Goal: Transaction & Acquisition: Purchase product/service

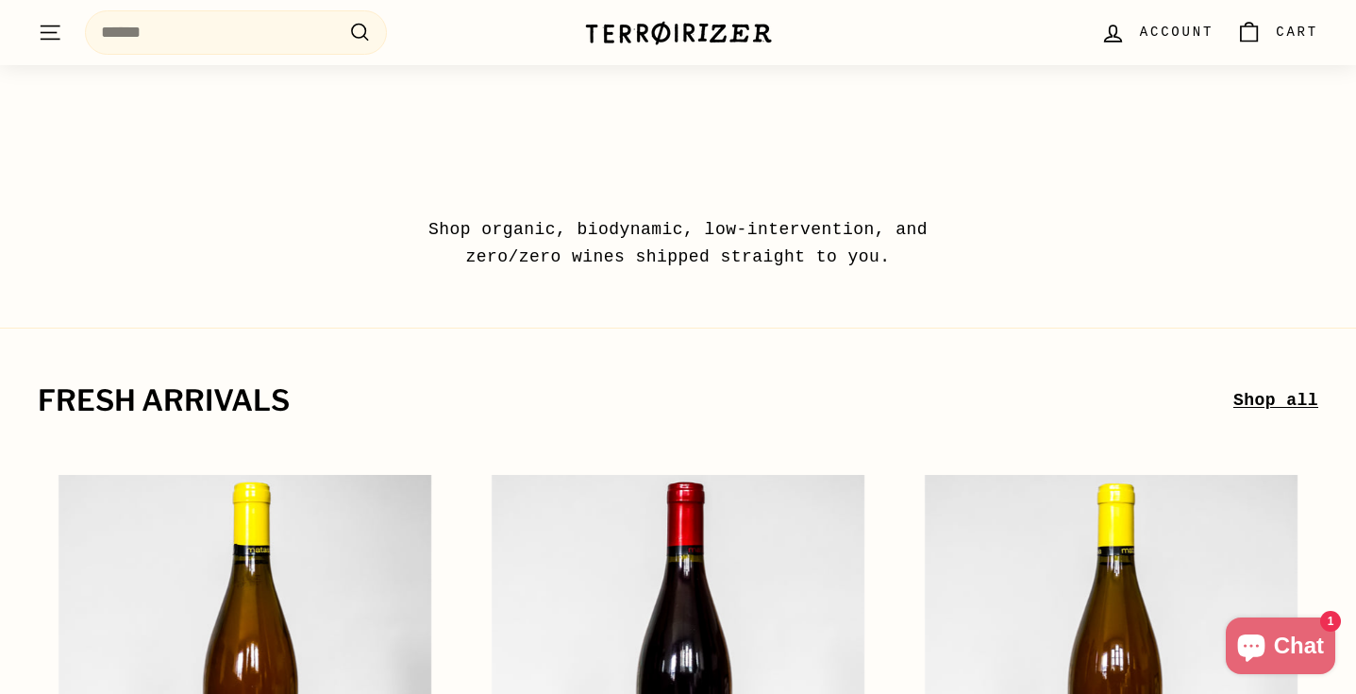
scroll to position [41, 0]
click at [606, 34] on img at bounding box center [678, 33] width 189 height 26
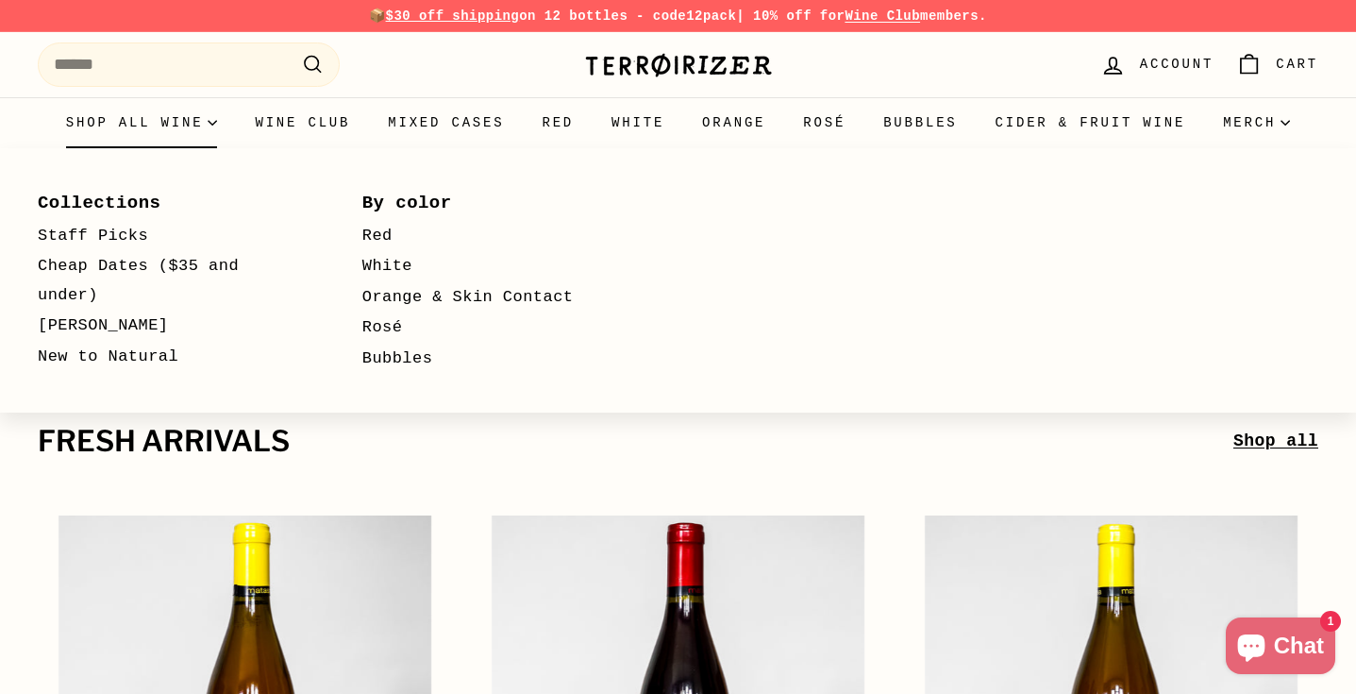
click at [201, 122] on summary "Shop all wine" at bounding box center [142, 122] width 190 height 51
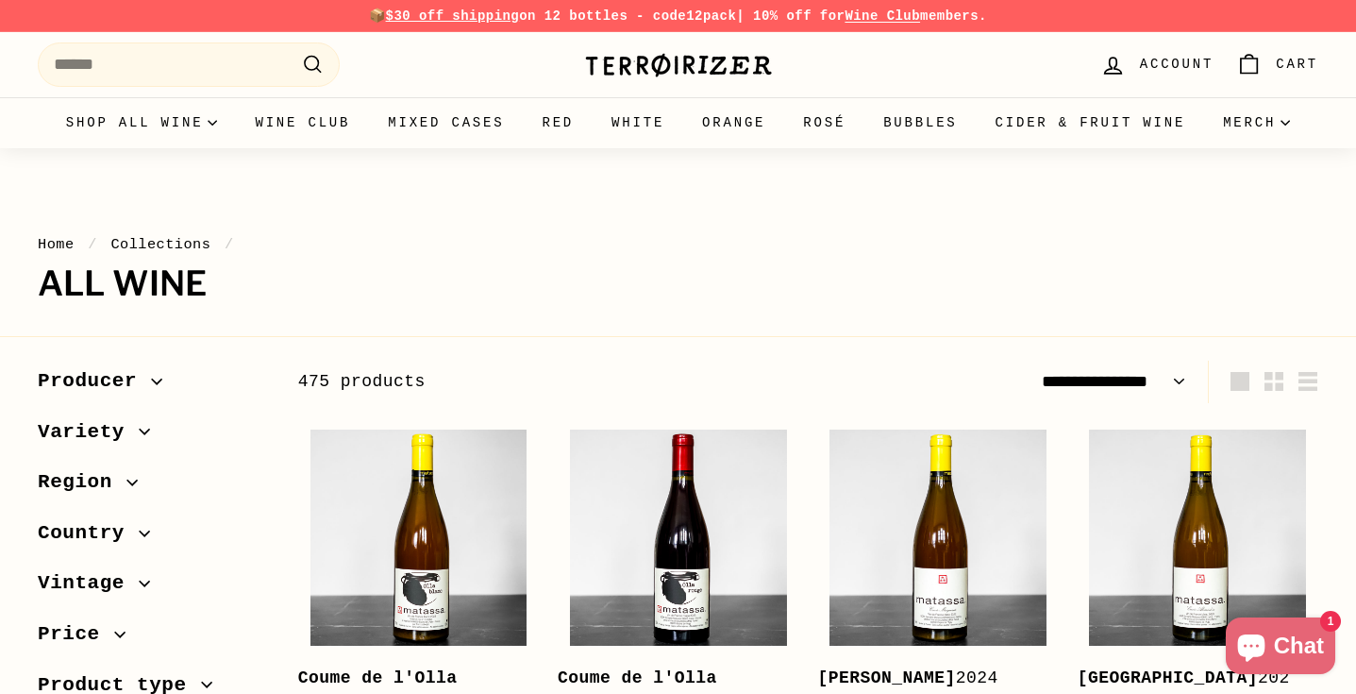
select select "**********"
click at [147, 534] on icon "button" at bounding box center [144, 533] width 11 height 11
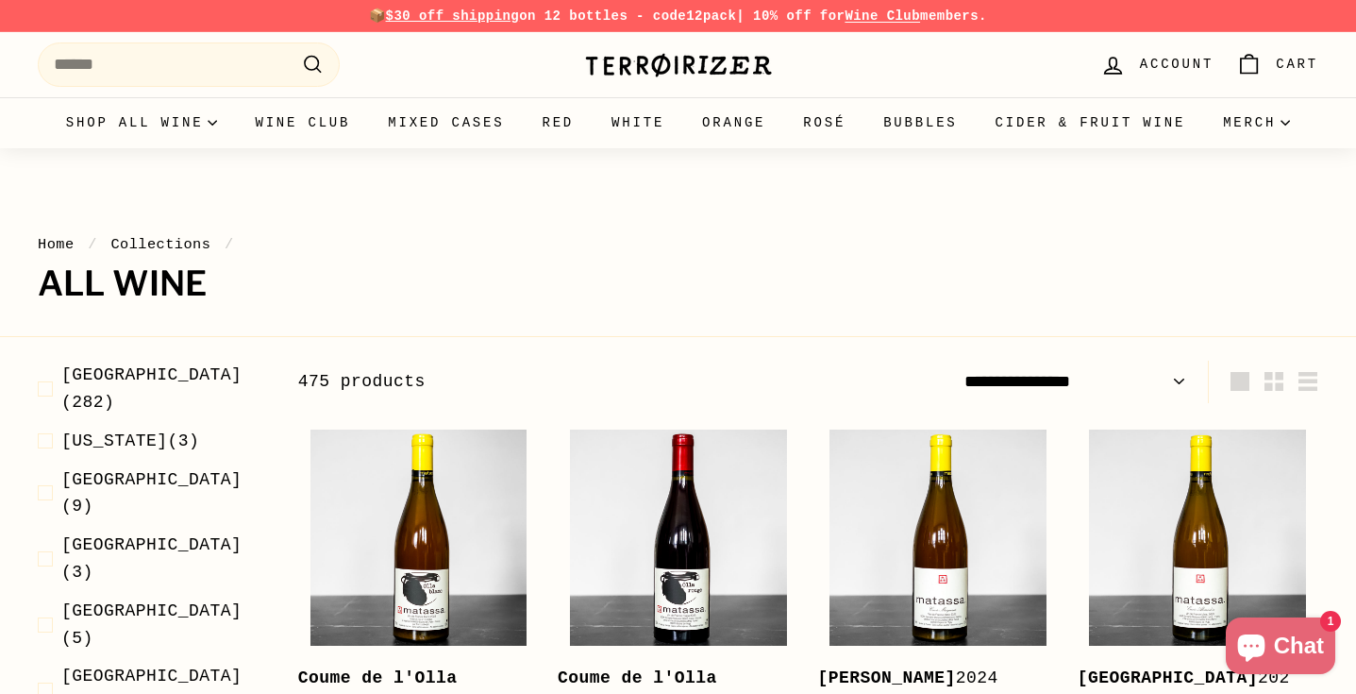
scroll to position [399, 0]
click at [120, 663] on span "Italy (55)" at bounding box center [164, 690] width 207 height 55
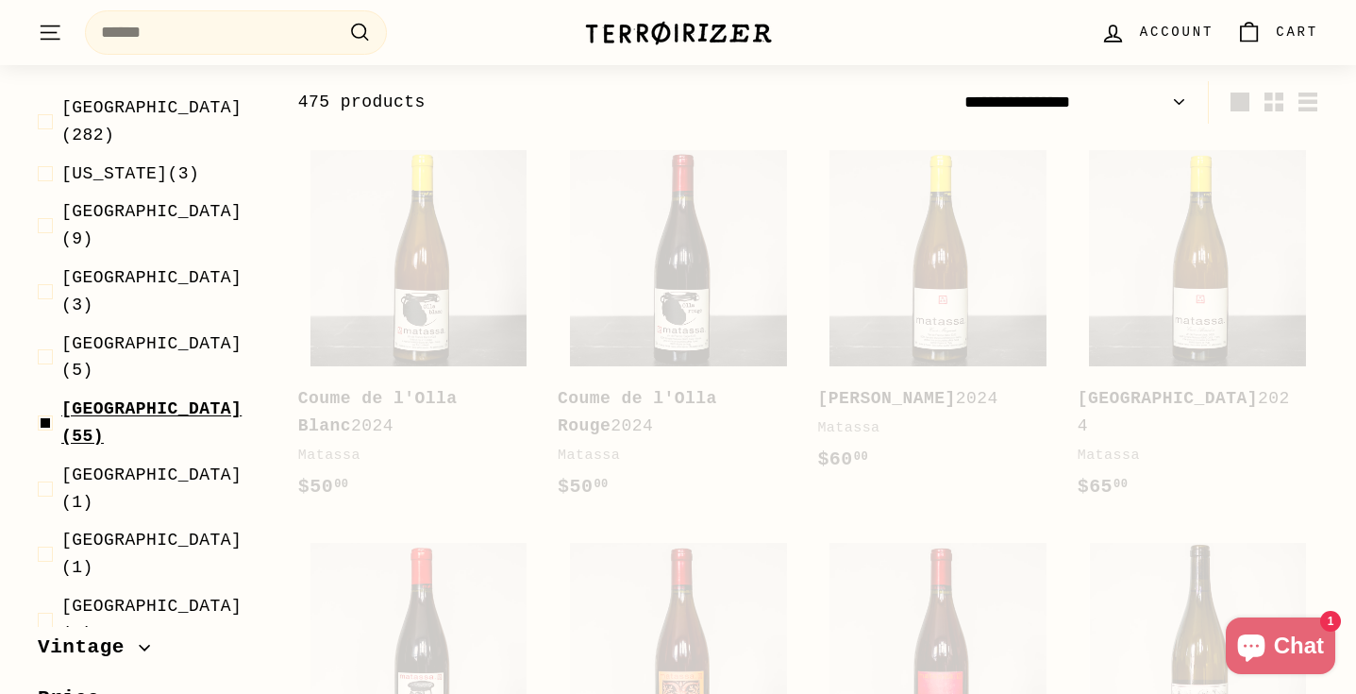
scroll to position [286, 0]
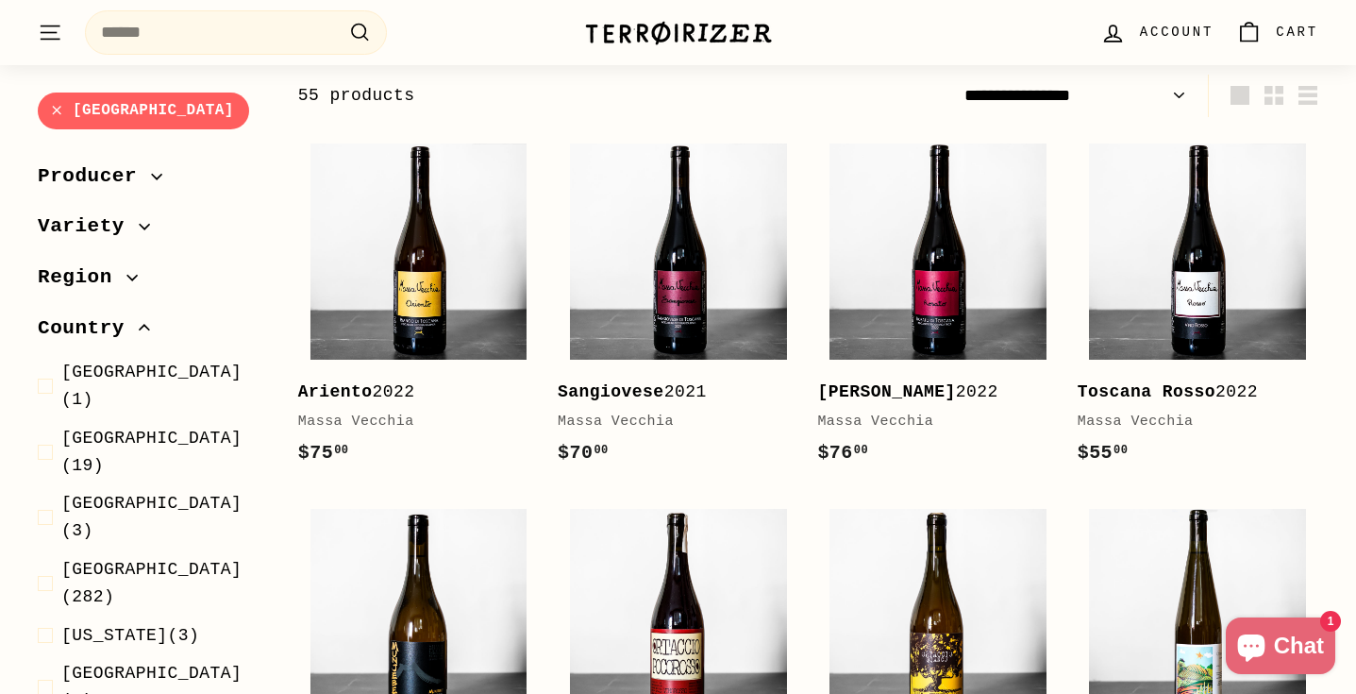
click at [1095, 102] on select "**********" at bounding box center [1075, 96] width 237 height 42
select select "**********"
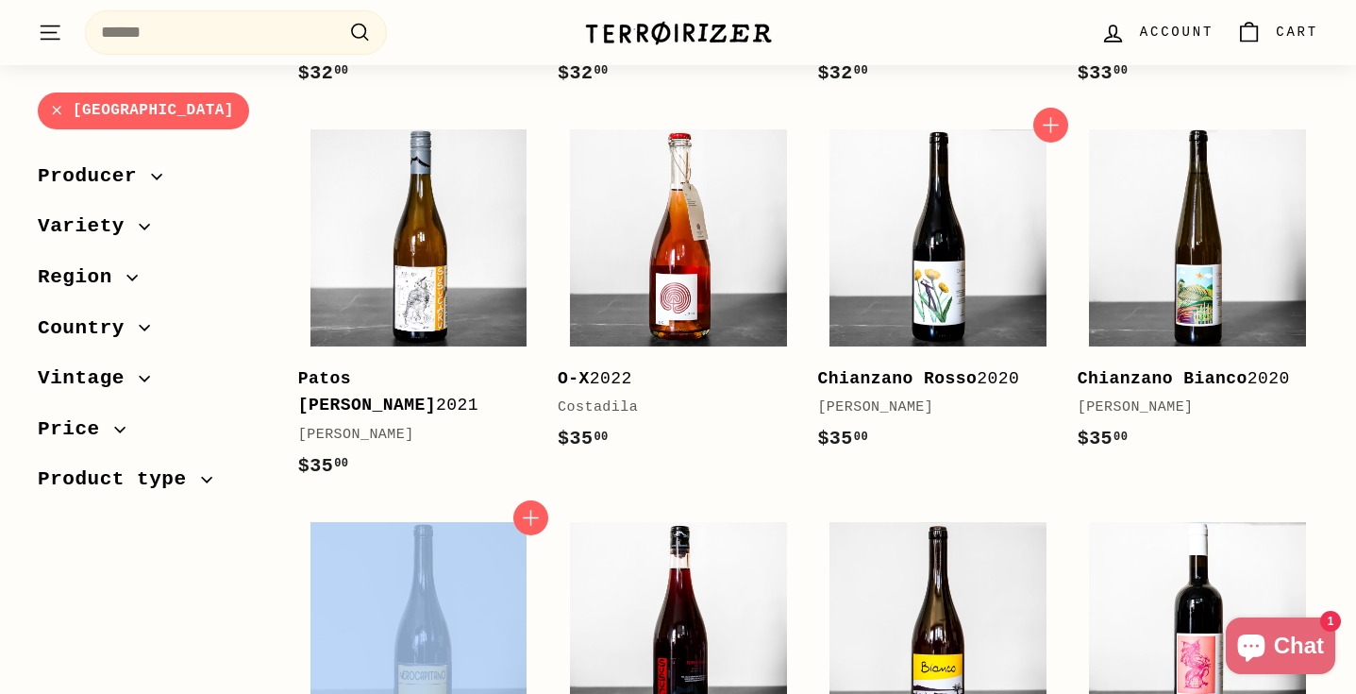
scroll to position [1887, 0]
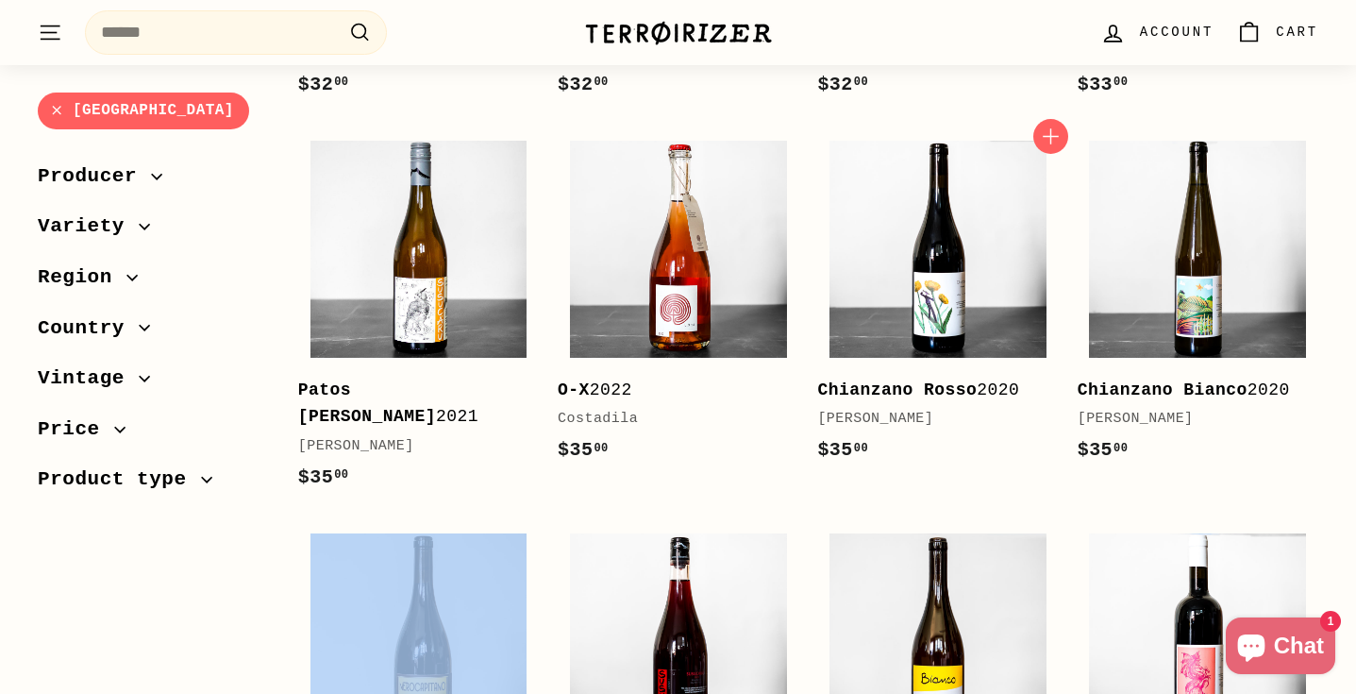
click at [861, 380] on b "Chianzano Rosso" at bounding box center [897, 389] width 160 height 19
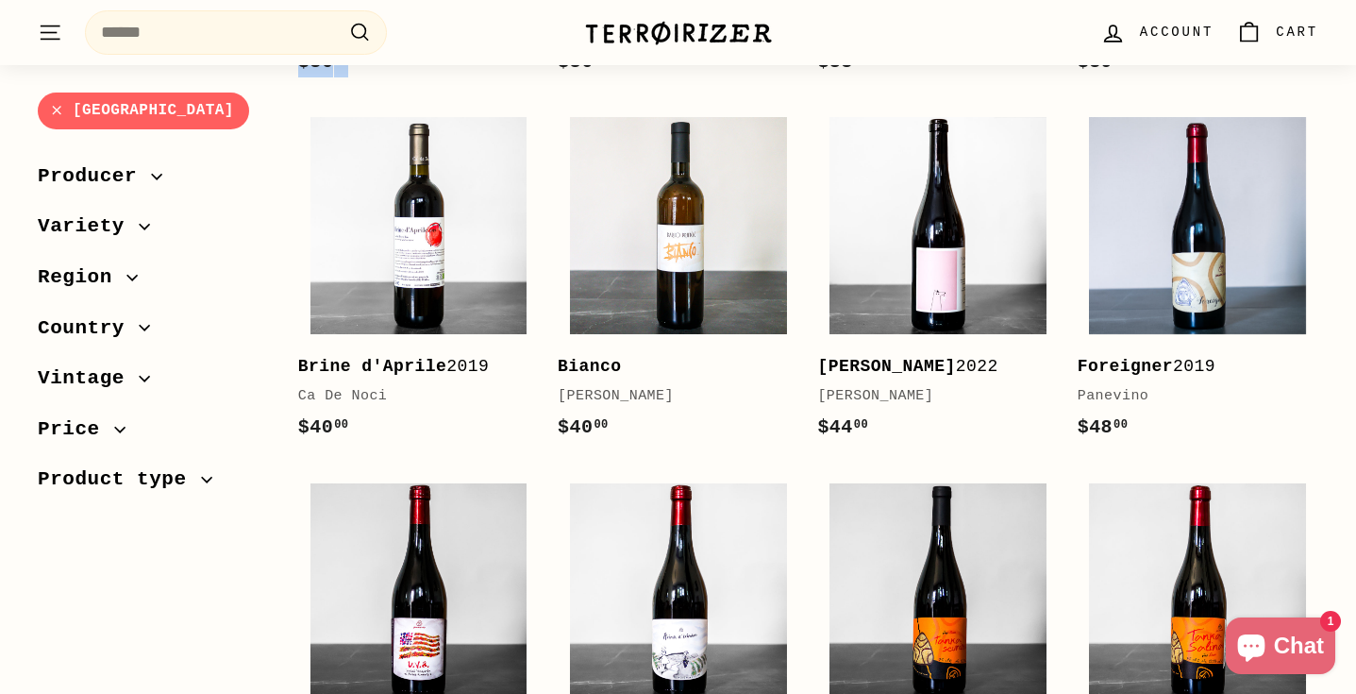
scroll to position [2592, 0]
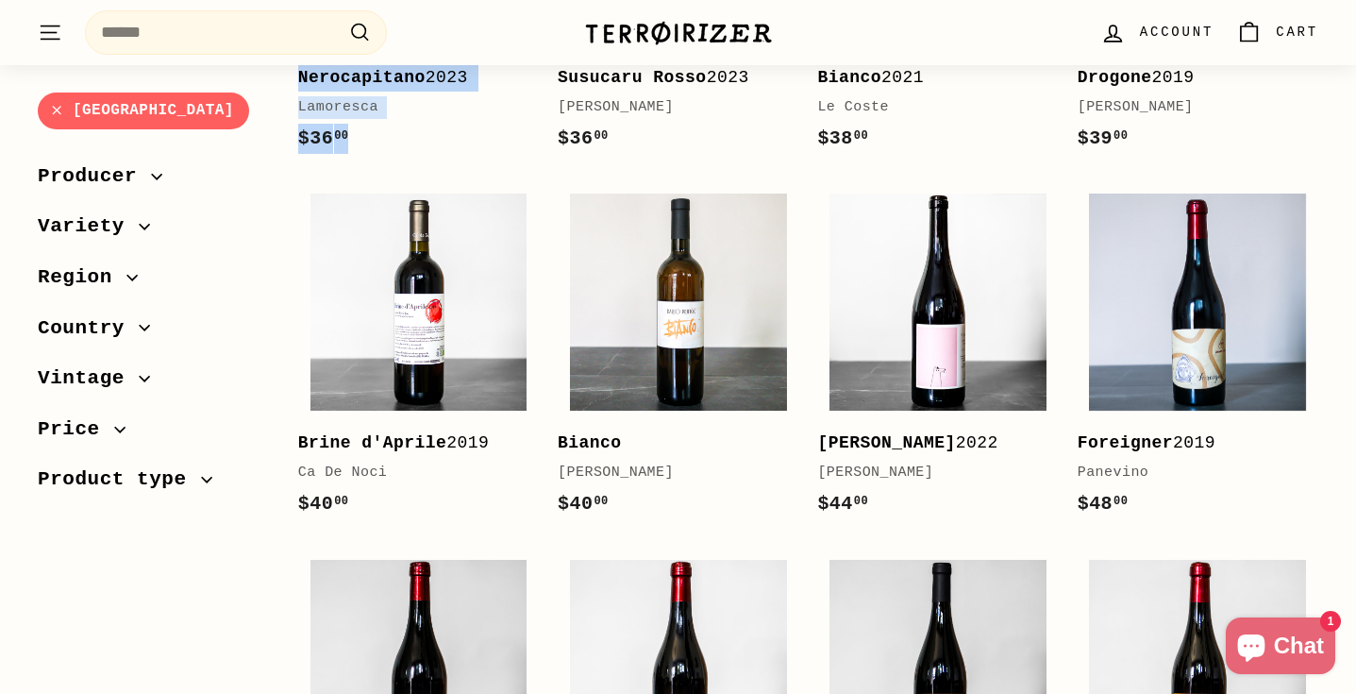
click at [141, 369] on span "Vintage" at bounding box center [153, 378] width 230 height 32
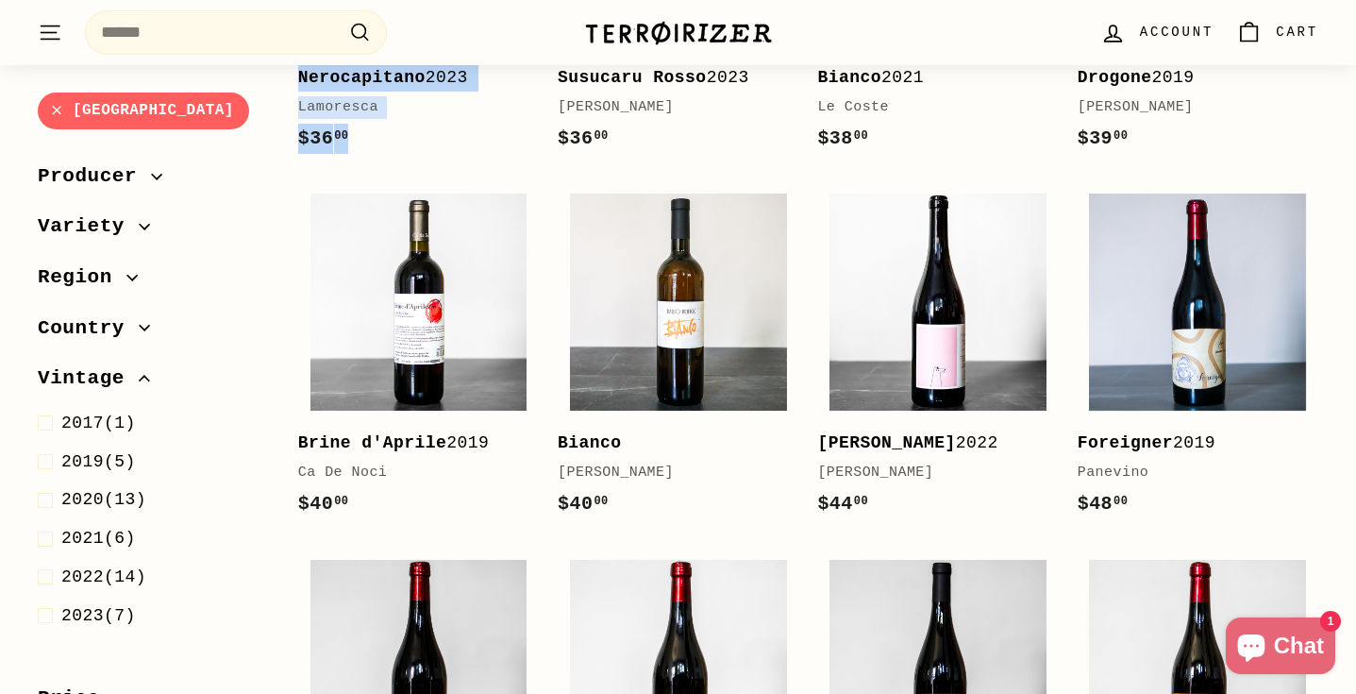
click at [143, 325] on icon "button" at bounding box center [144, 327] width 11 height 11
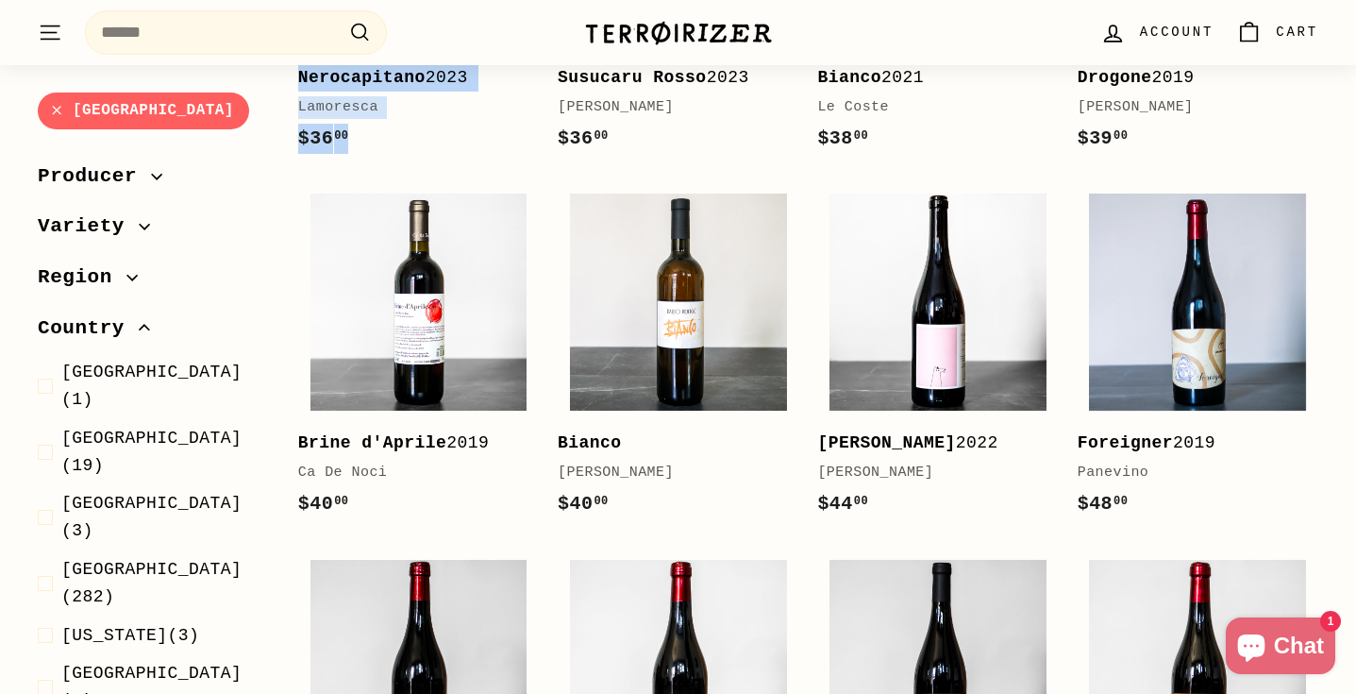
click at [141, 324] on icon "button" at bounding box center [144, 327] width 11 height 11
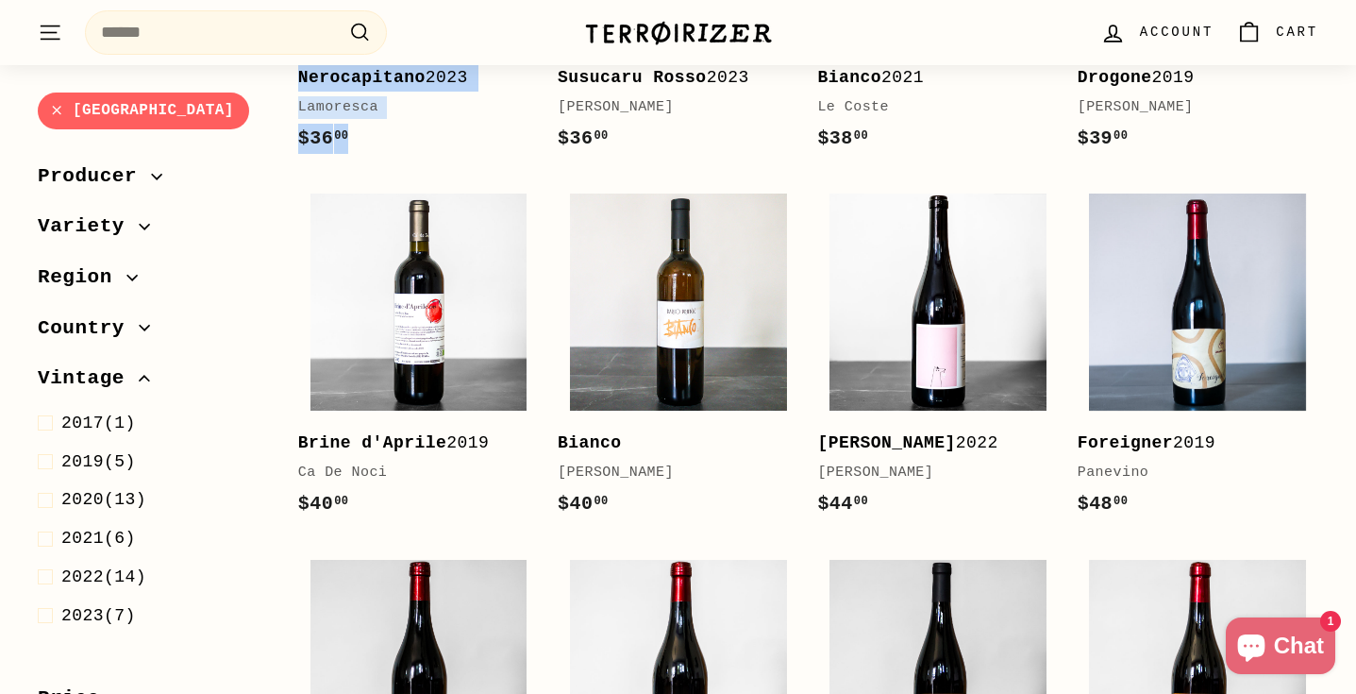
click at [144, 392] on span "Vintage" at bounding box center [153, 378] width 230 height 32
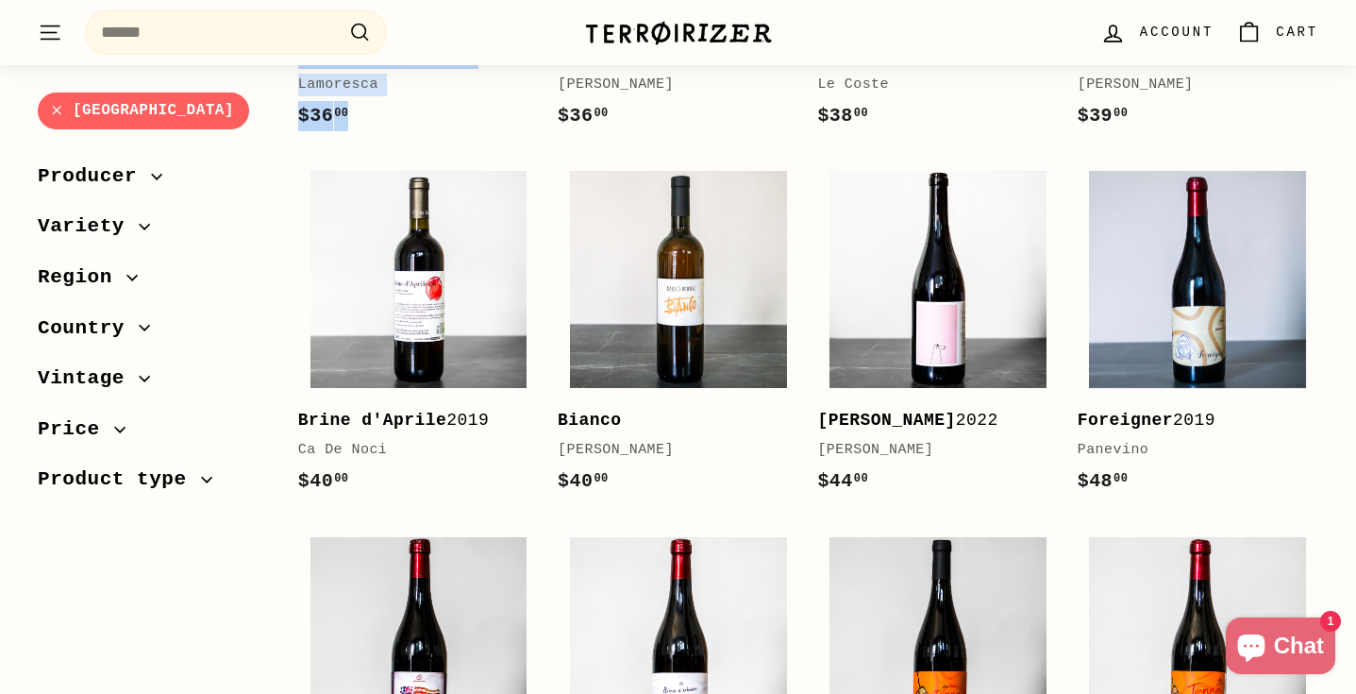
scroll to position [2618, 0]
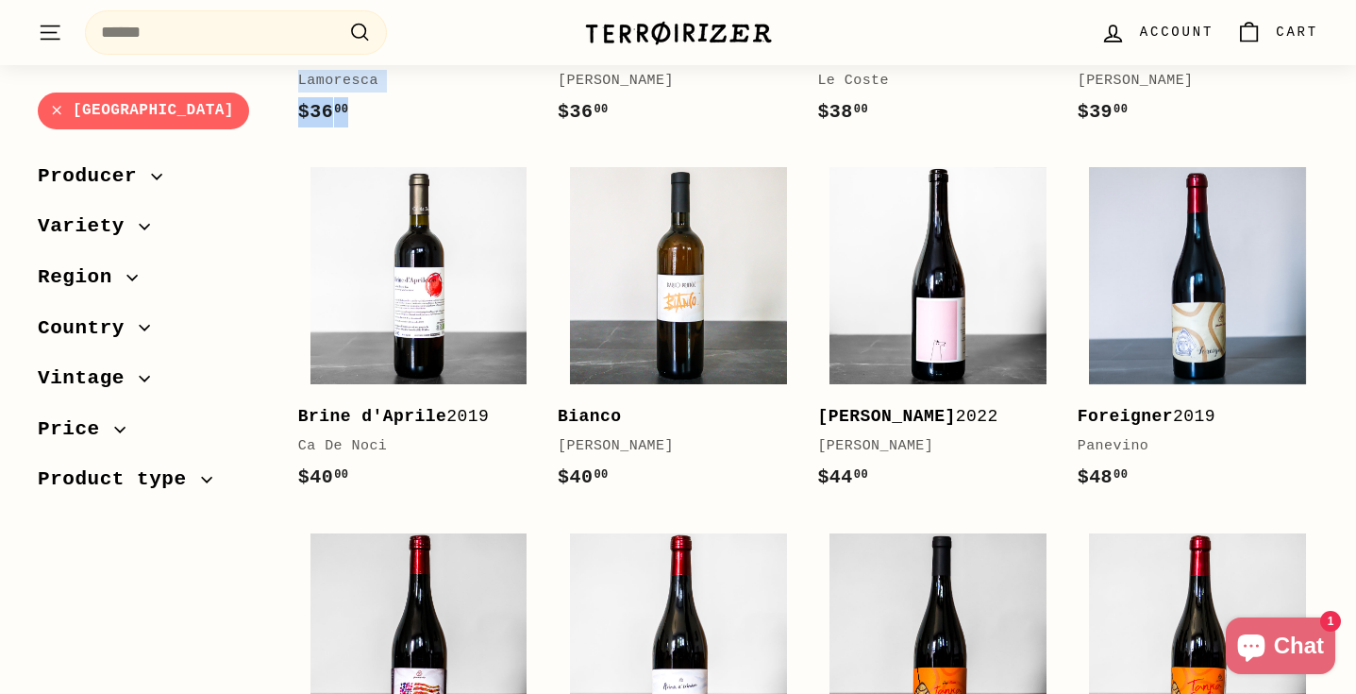
click at [123, 431] on icon "button" at bounding box center [119, 428] width 11 height 11
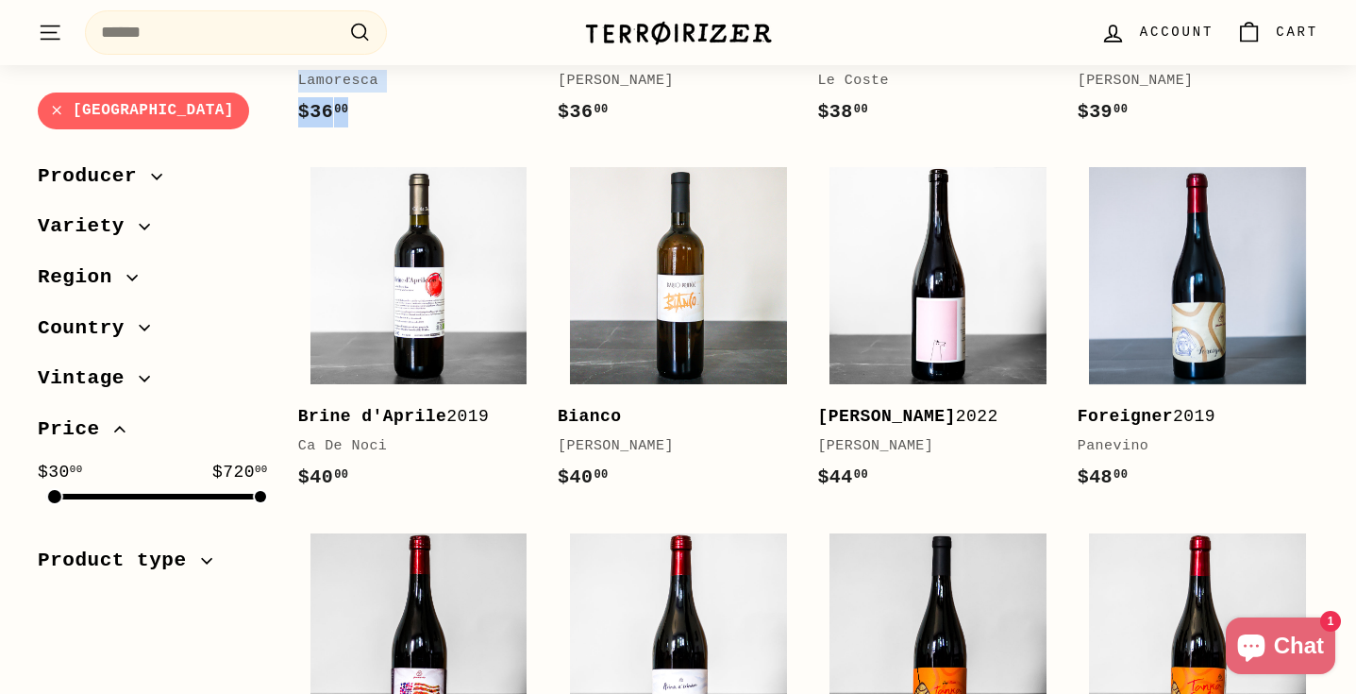
drag, startPoint x: 42, startPoint y: 501, endPoint x: 51, endPoint y: 505, distance: 10.2
click at [51, 505] on div "$30 00 $720 00" at bounding box center [153, 499] width 230 height 81
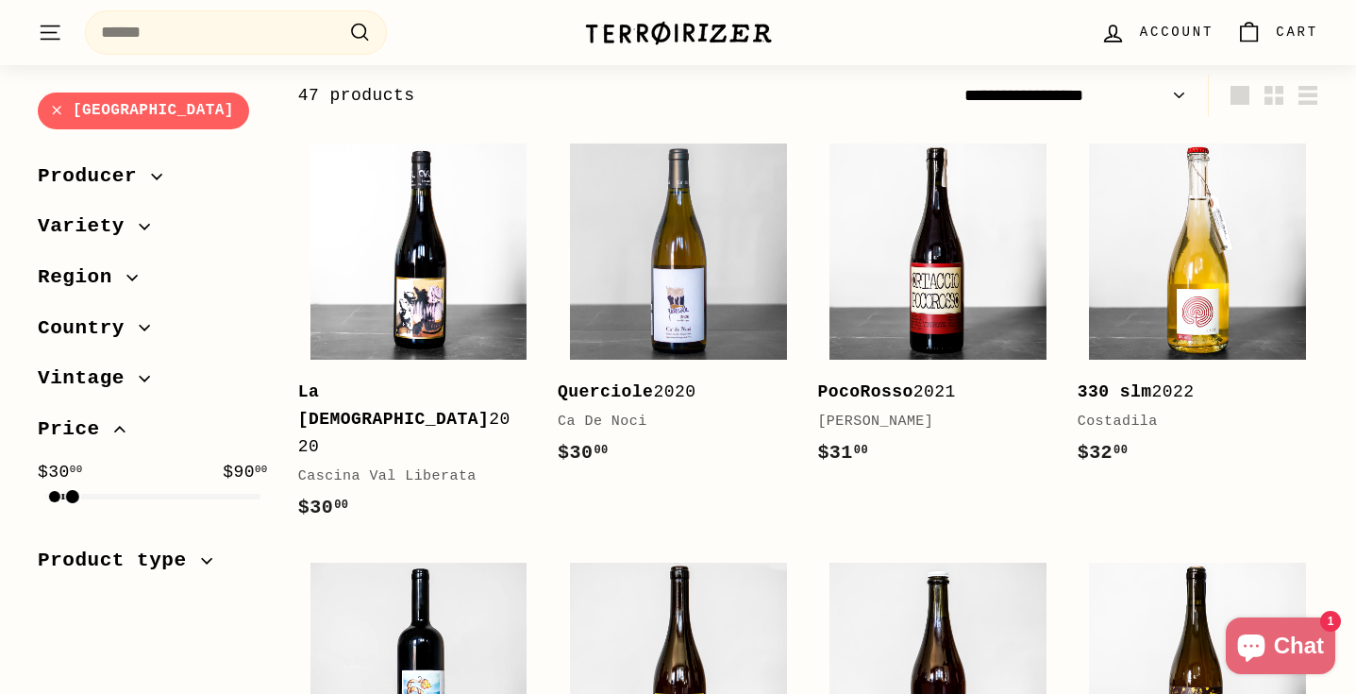
drag, startPoint x: 259, startPoint y: 496, endPoint x: 71, endPoint y: 499, distance: 187.9
click at [71, 499] on div at bounding box center [72, 496] width 13 height 13
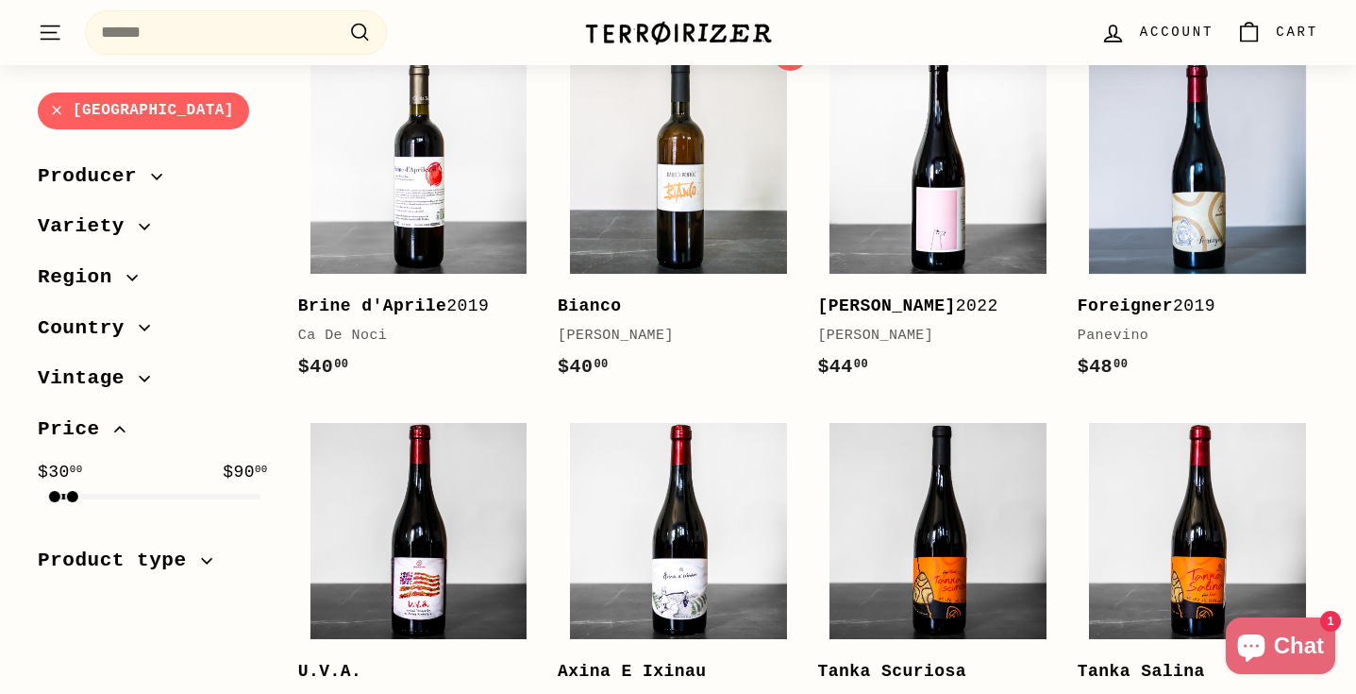
scroll to position [2087, 0]
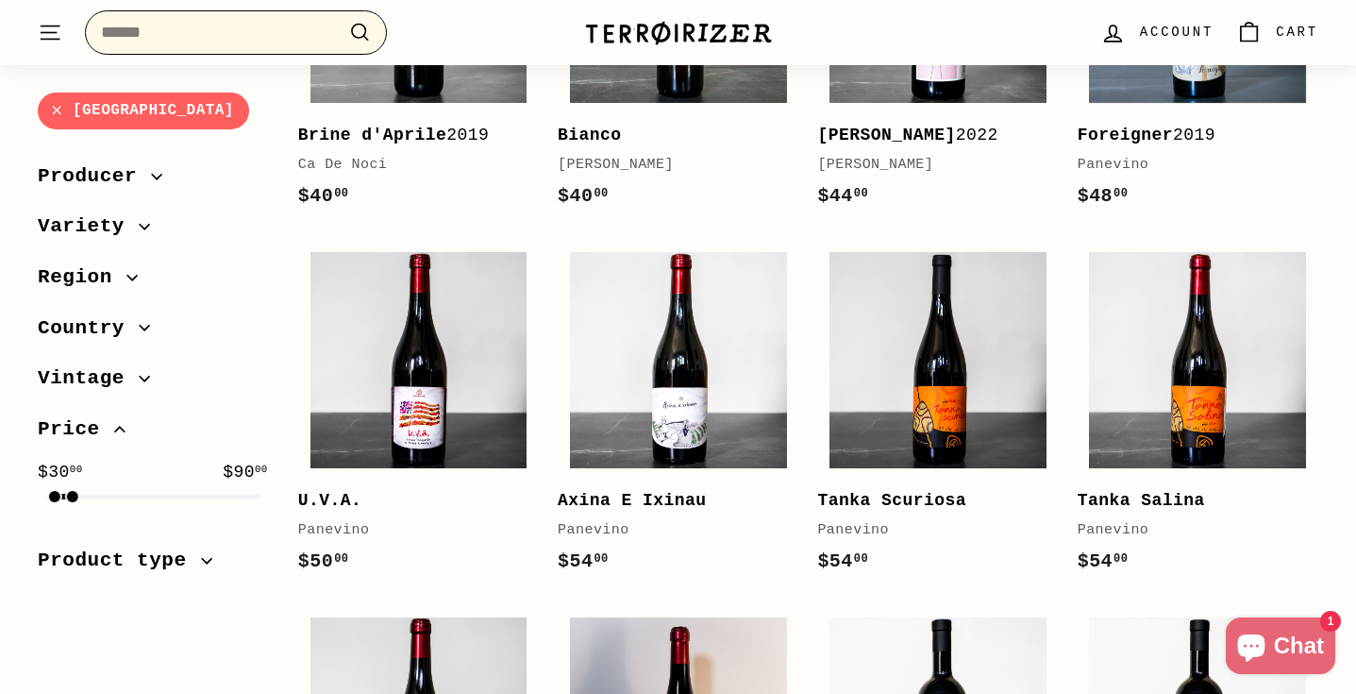
click at [235, 40] on input "Search" at bounding box center [236, 32] width 302 height 44
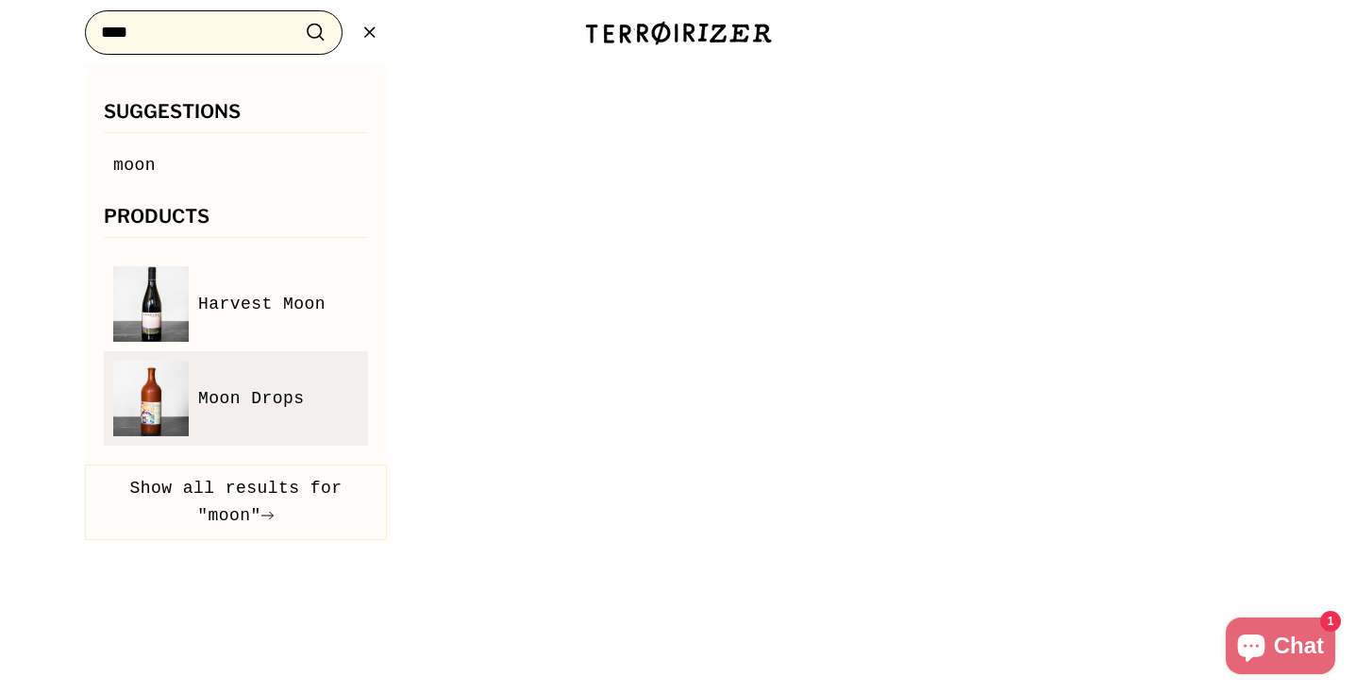
type input "****"
click at [231, 406] on span "Moon Drops" at bounding box center [251, 398] width 107 height 27
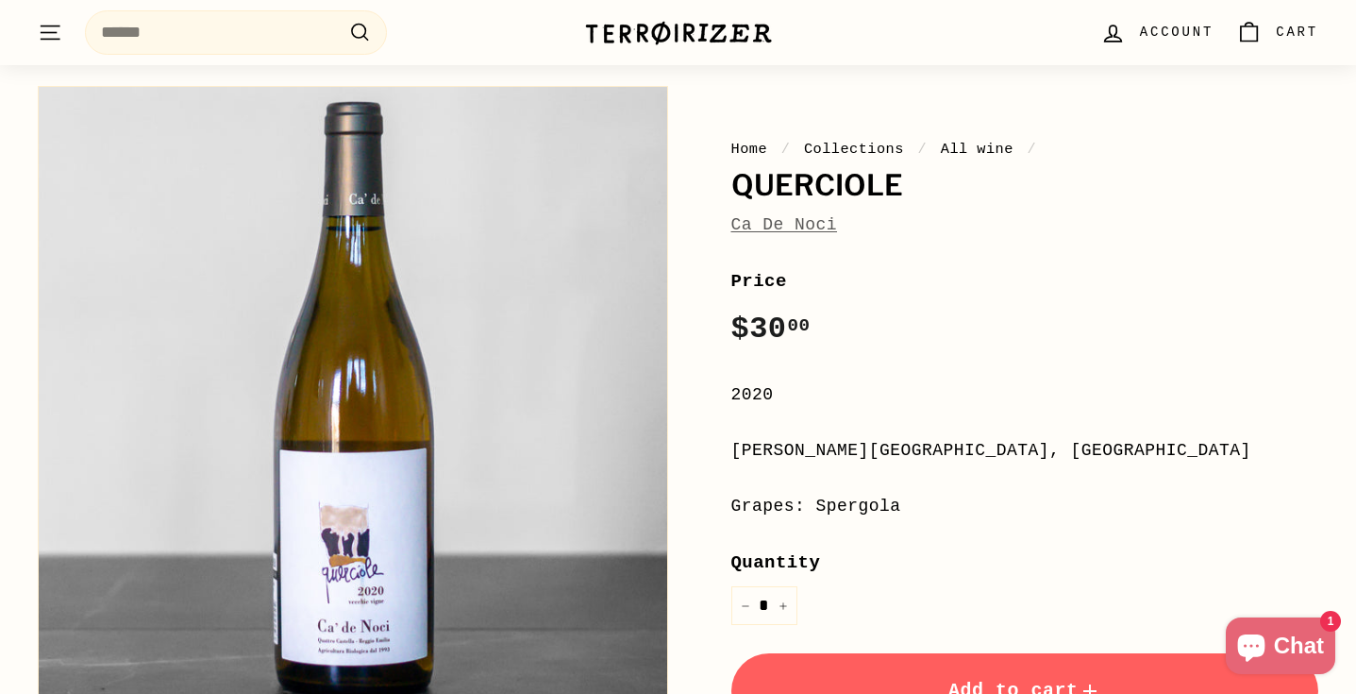
scroll to position [160, 0]
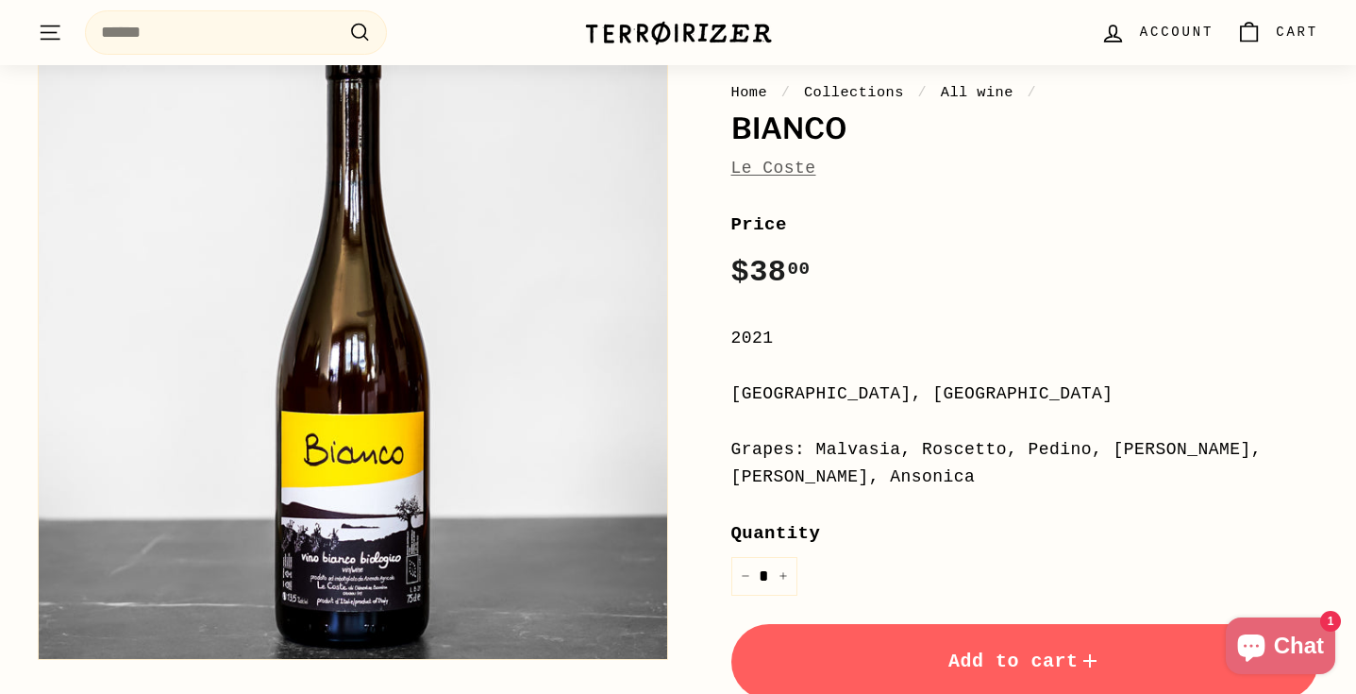
scroll to position [219, 0]
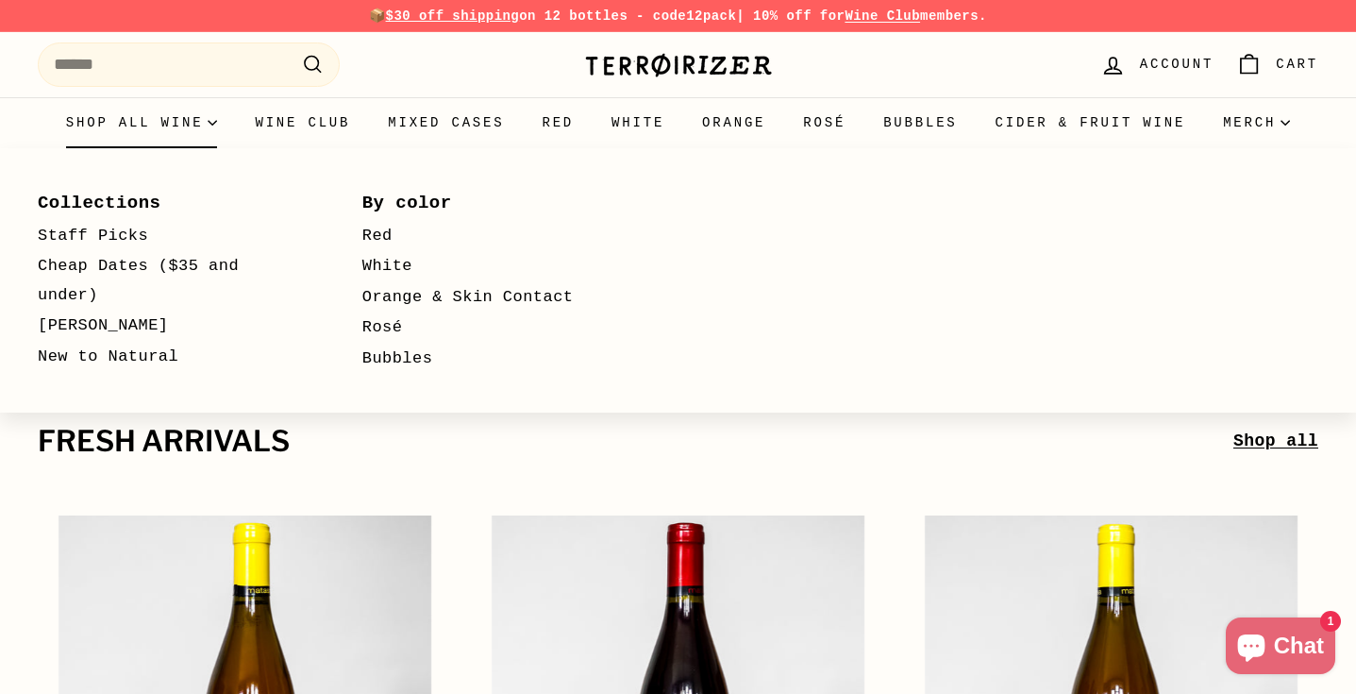
click at [207, 126] on summary "Shop all wine" at bounding box center [142, 122] width 190 height 51
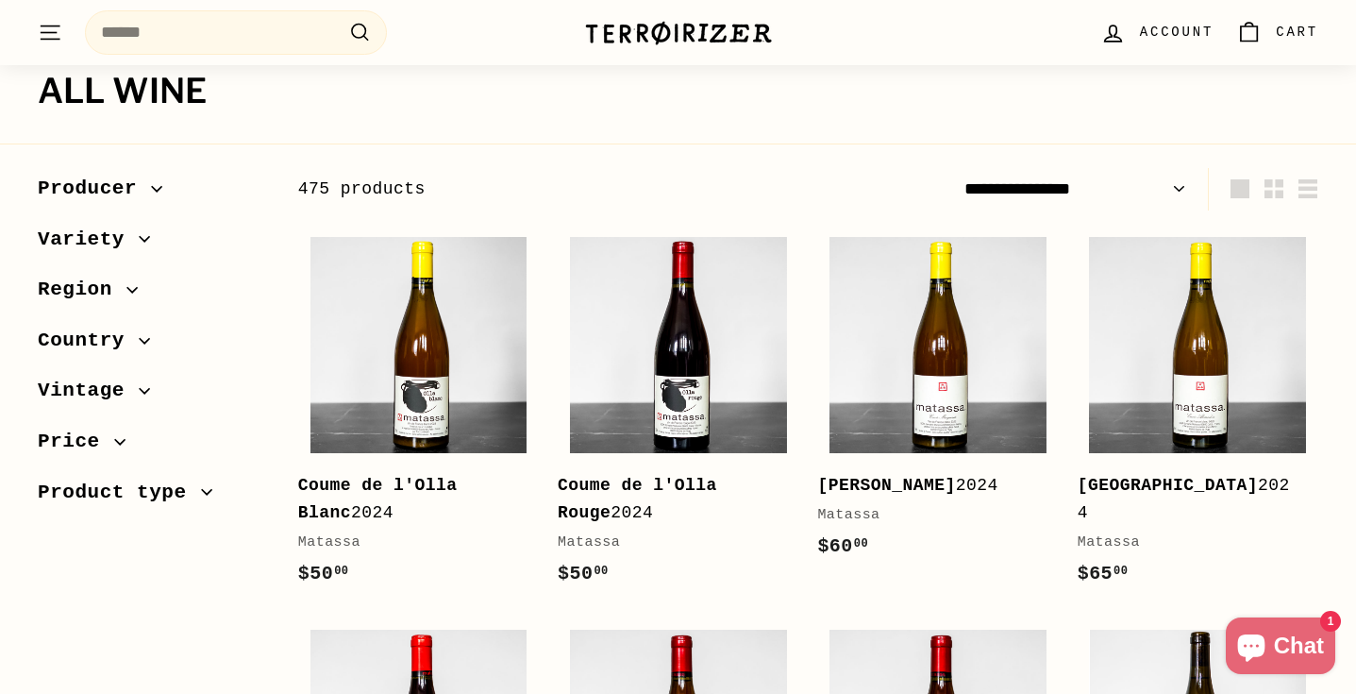
scroll to position [193, 0]
click at [1123, 192] on select "**********" at bounding box center [1075, 188] width 237 height 42
select select "**********"
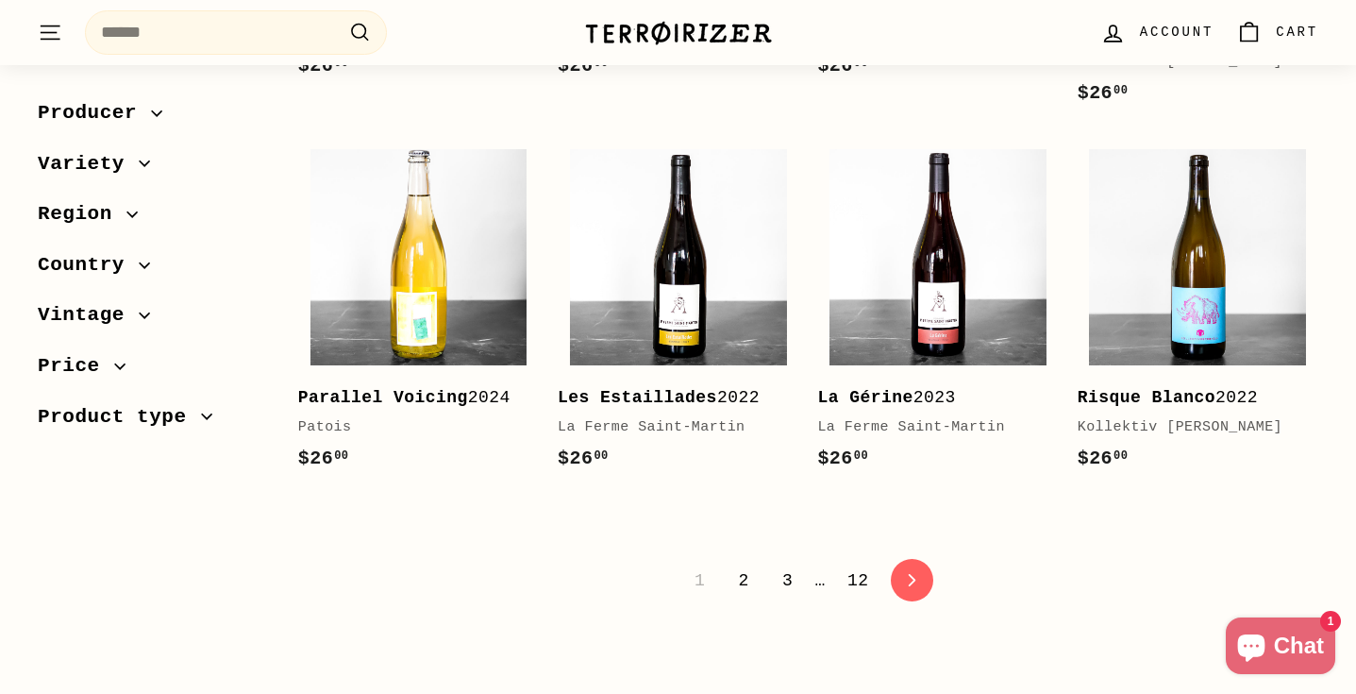
scroll to position [3850, 0]
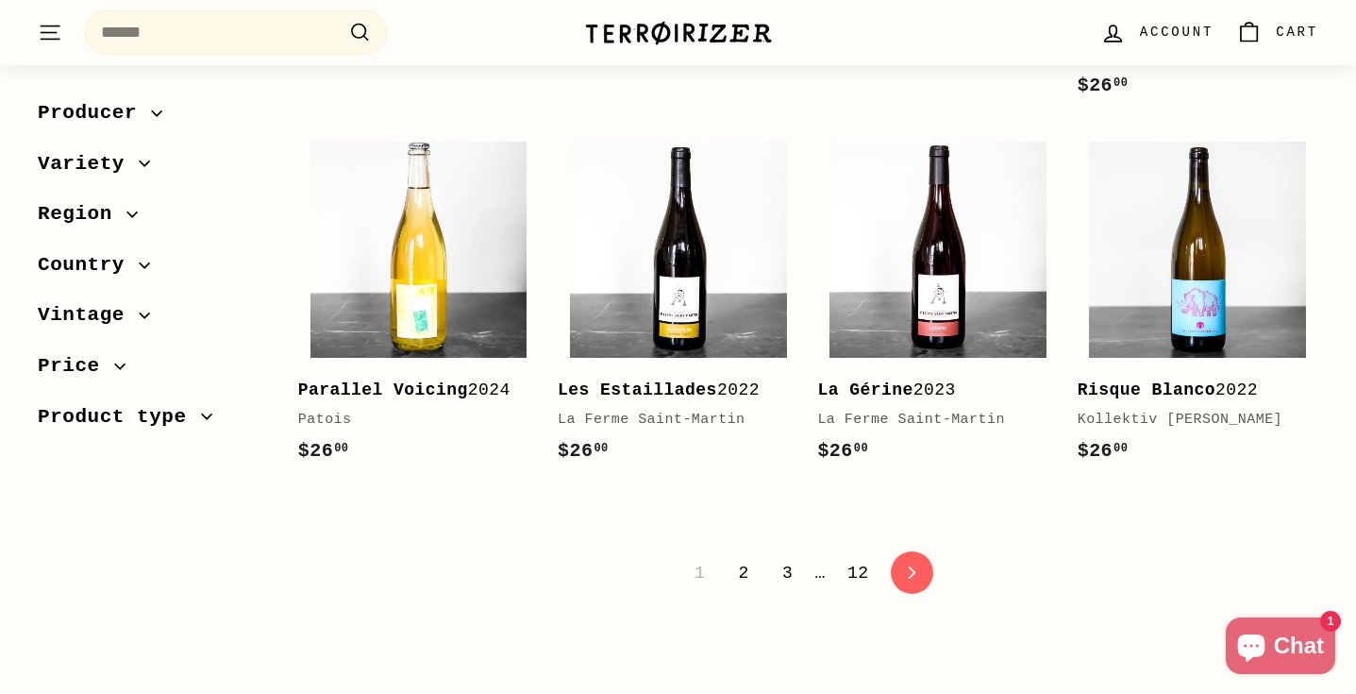
click at [747, 557] on link "2" at bounding box center [743, 573] width 33 height 32
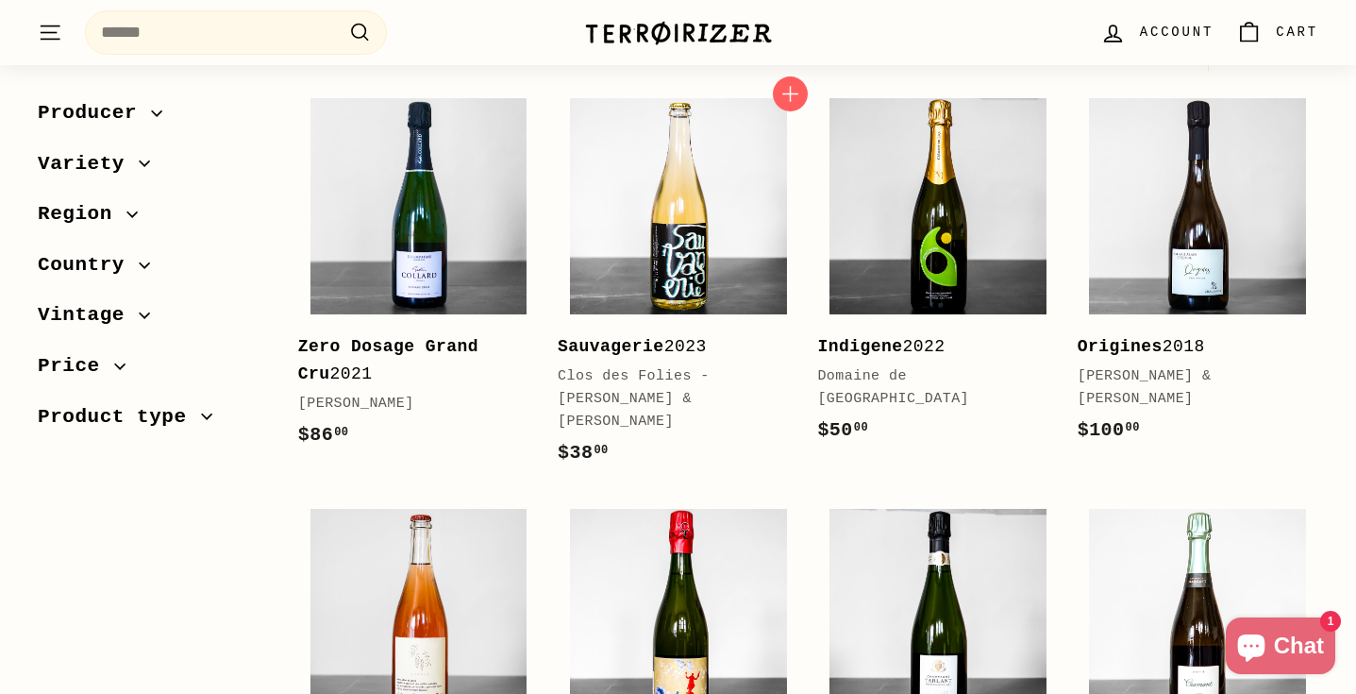
scroll to position [298, 0]
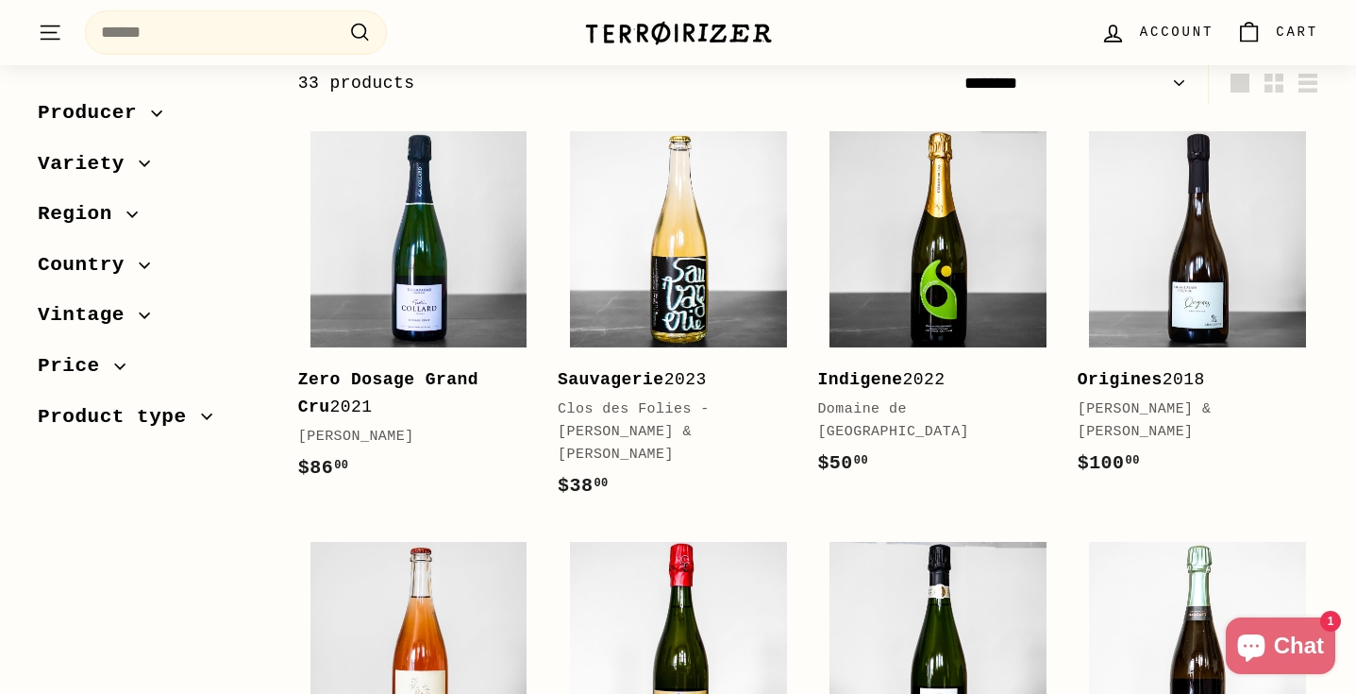
click at [1114, 85] on select "**********" at bounding box center [1075, 83] width 237 height 42
select select "**********"
click at [1120, 88] on select "**********" at bounding box center [1075, 83] width 237 height 42
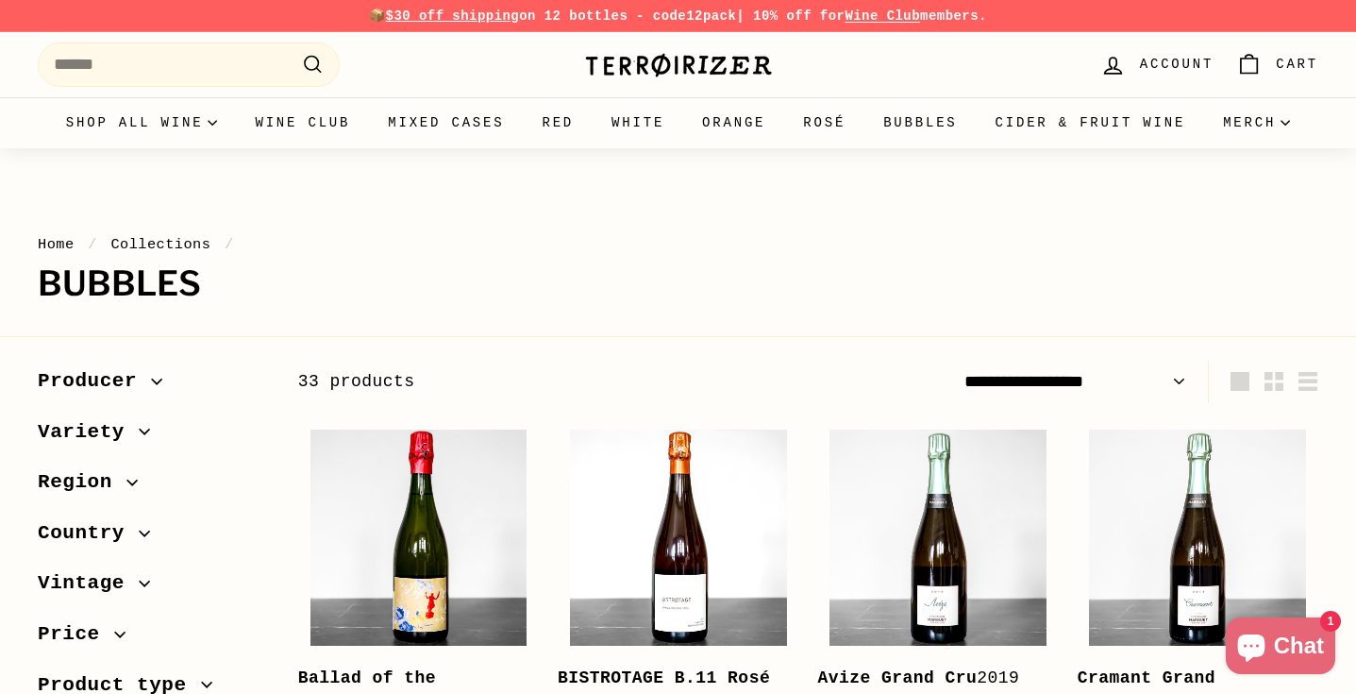
click at [1048, 376] on select "**********" at bounding box center [1075, 382] width 237 height 42
select select "**********"
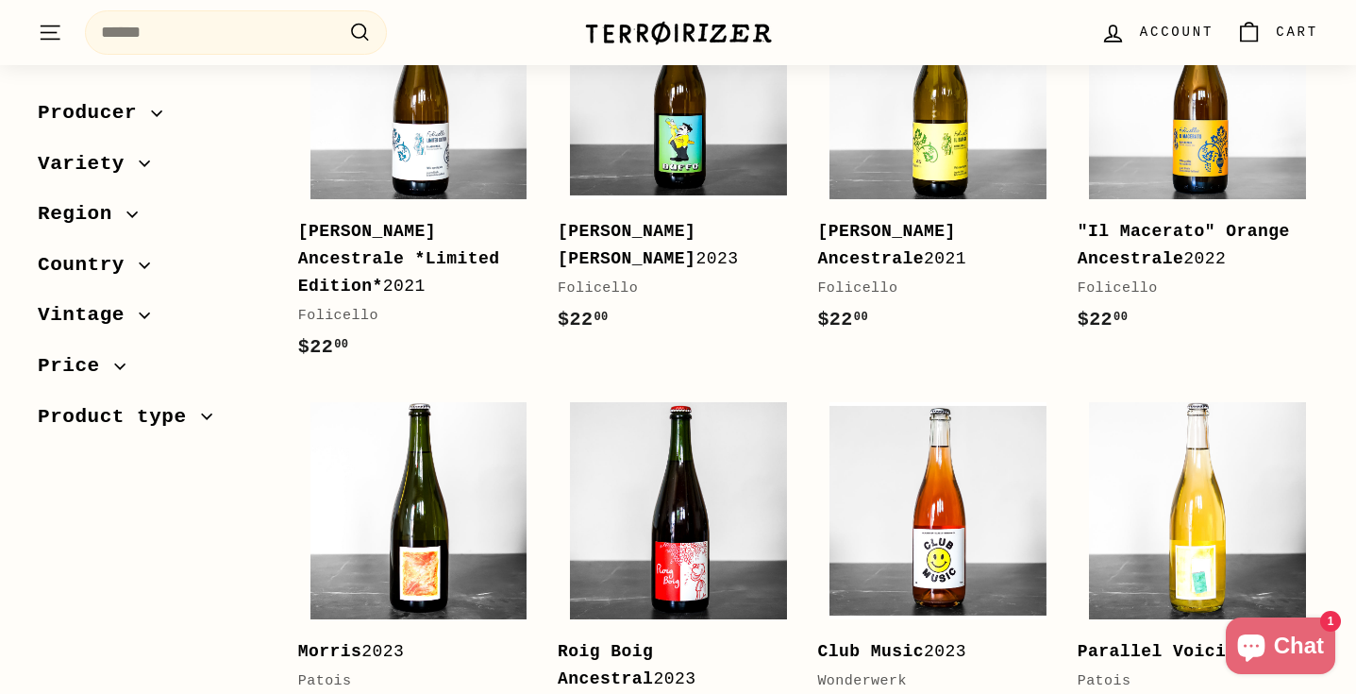
scroll to position [454, 0]
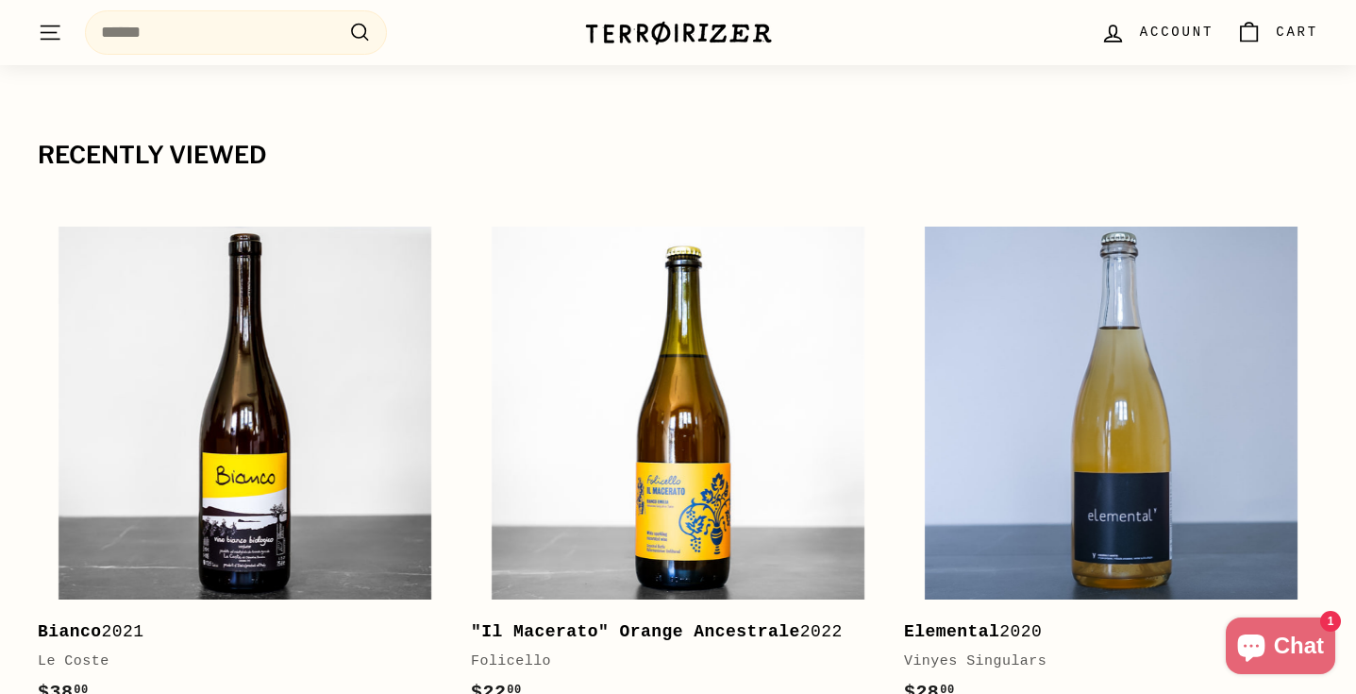
scroll to position [4211, 0]
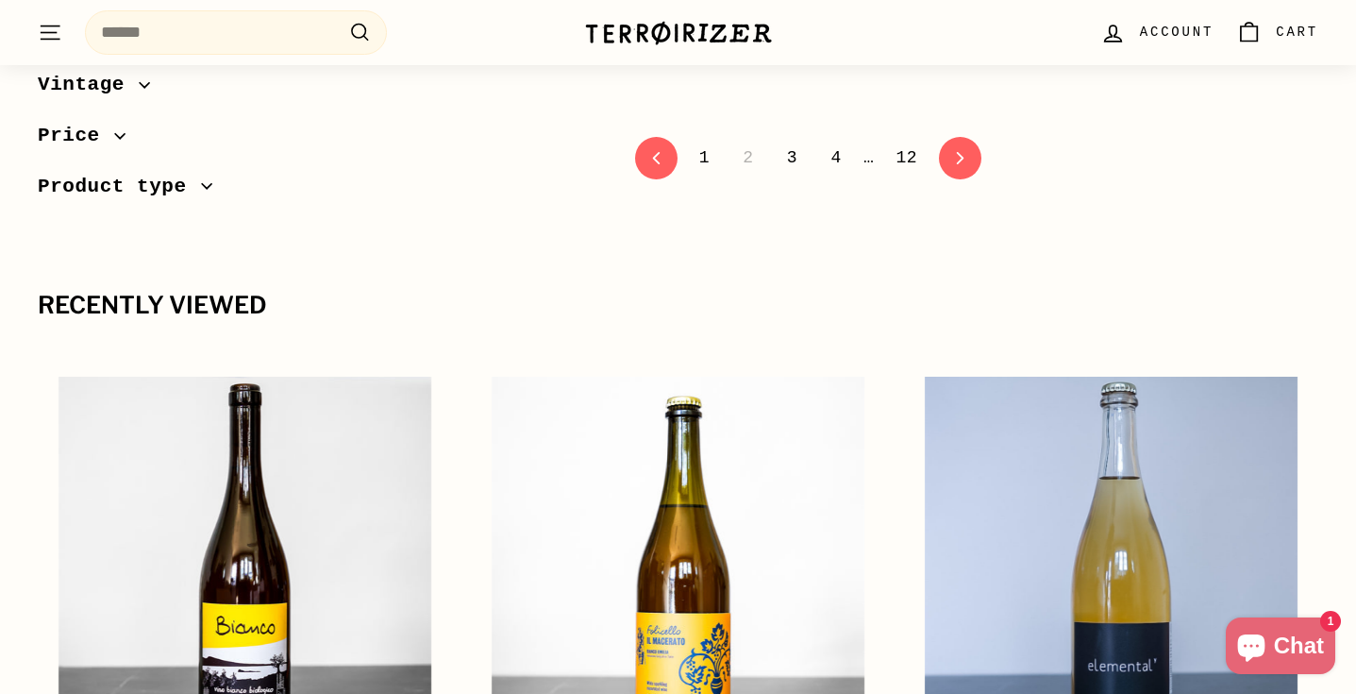
click at [833, 142] on link "4" at bounding box center [835, 158] width 33 height 32
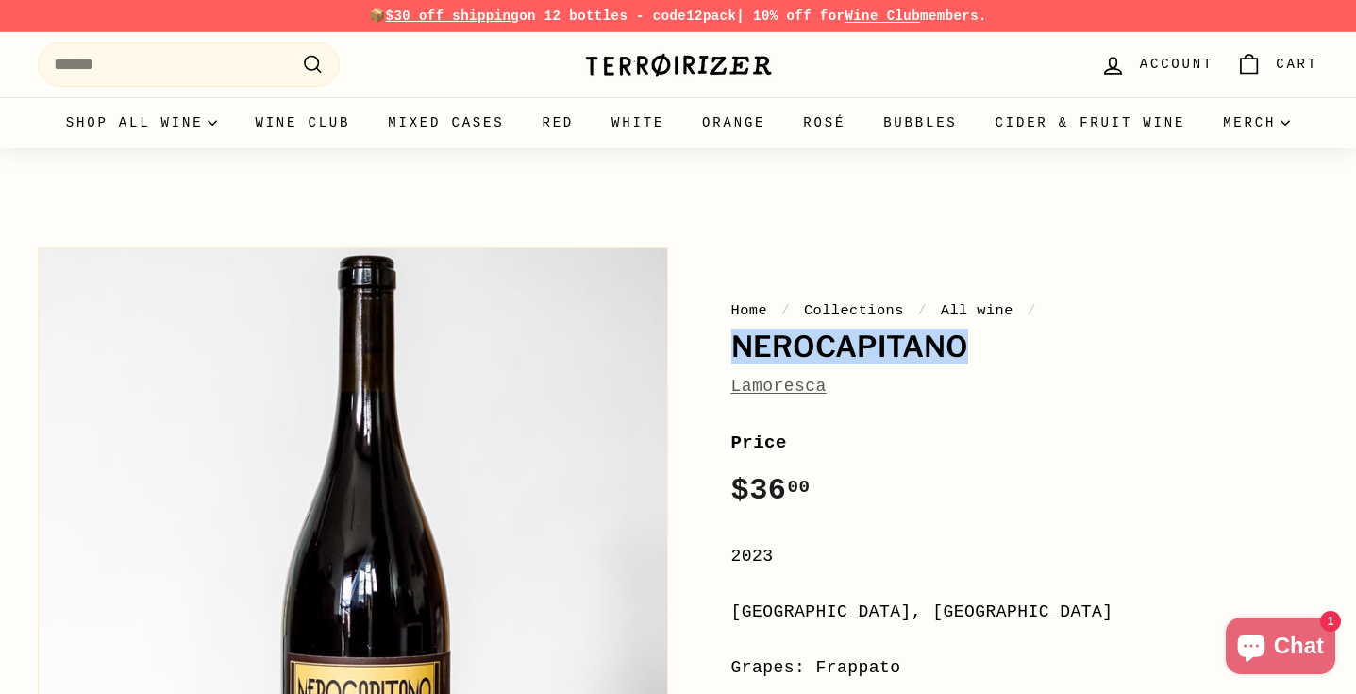
drag, startPoint x: 733, startPoint y: 350, endPoint x: 977, endPoint y: 334, distance: 244.1
click at [977, 334] on h1 "Nerocapitano" at bounding box center [1026, 347] width 588 height 32
copy h1 "Nerocapitano"
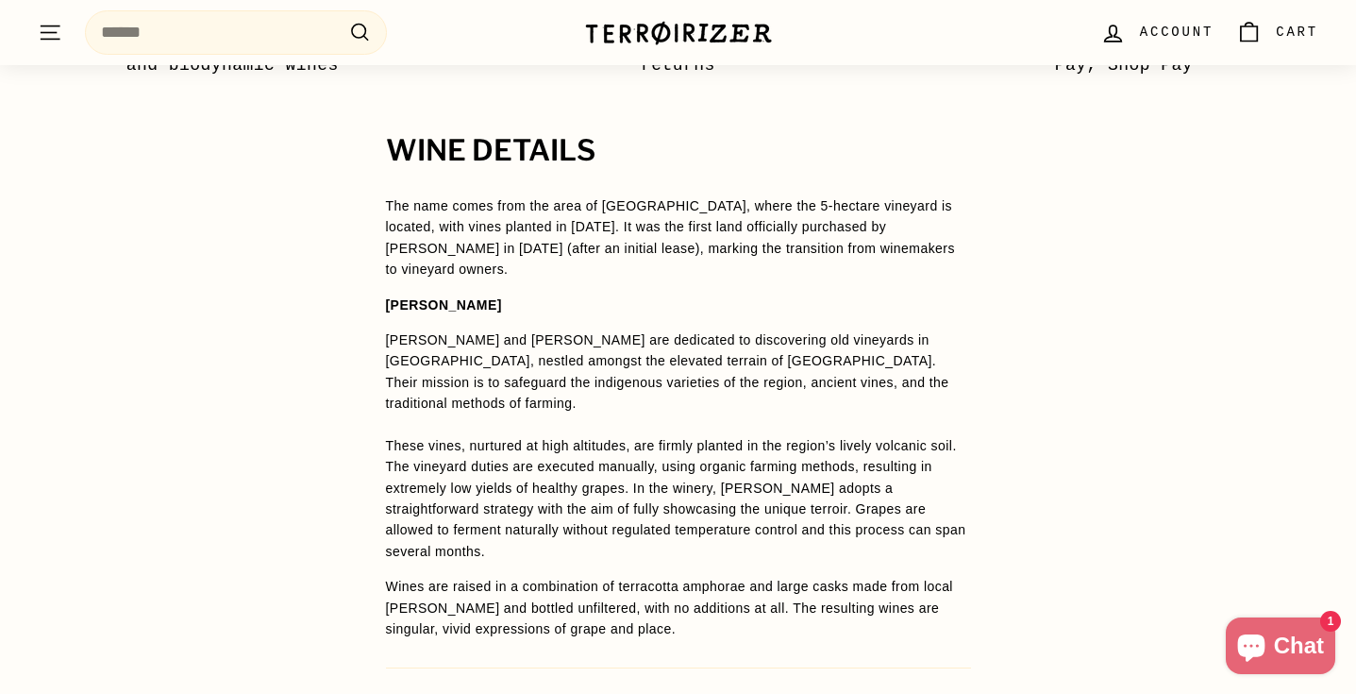
scroll to position [1361, 0]
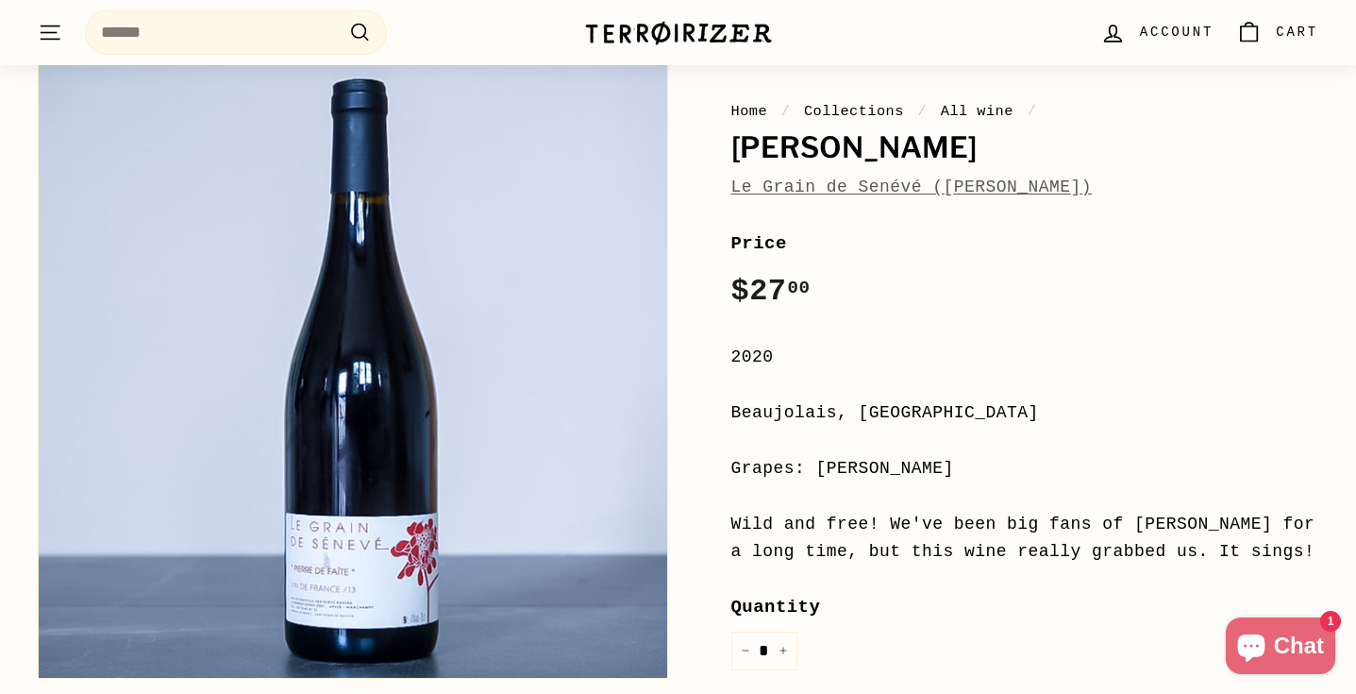
scroll to position [201, 0]
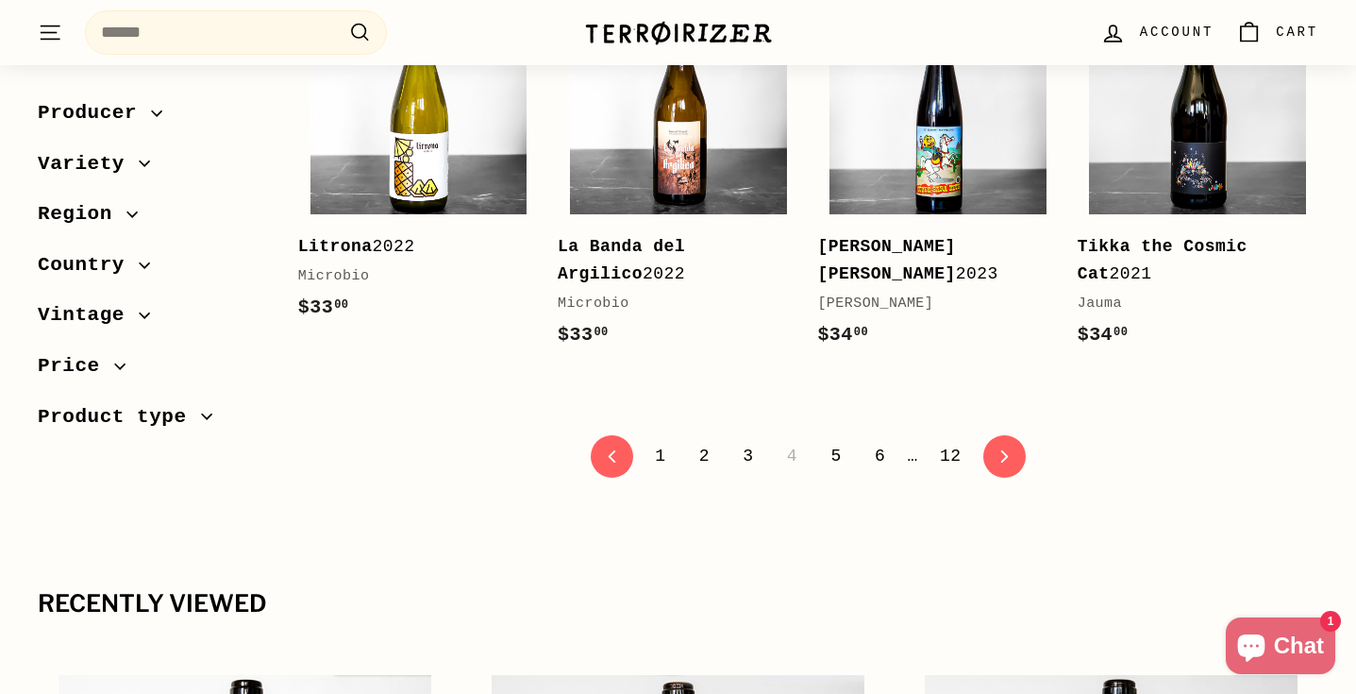
scroll to position [3931, 0]
click at [883, 439] on link "6" at bounding box center [880, 455] width 33 height 32
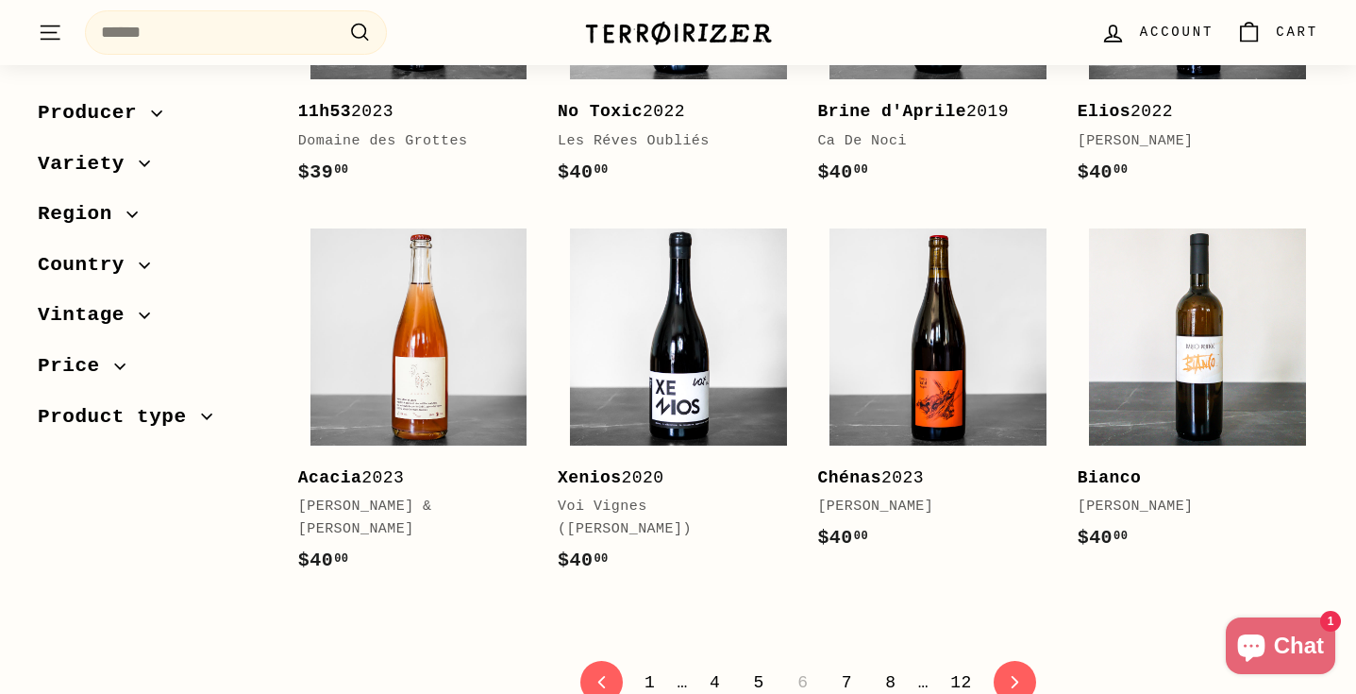
scroll to position [3674, 0]
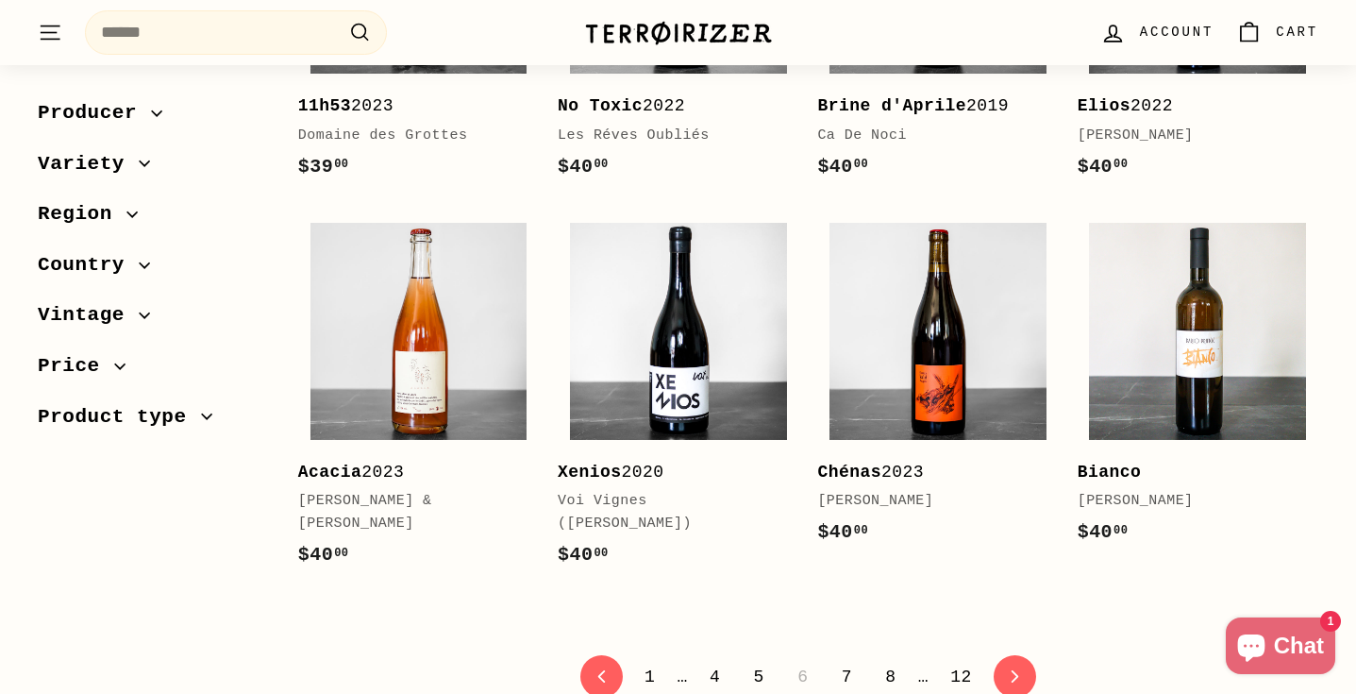
click at [849, 661] on link "7" at bounding box center [847, 677] width 33 height 32
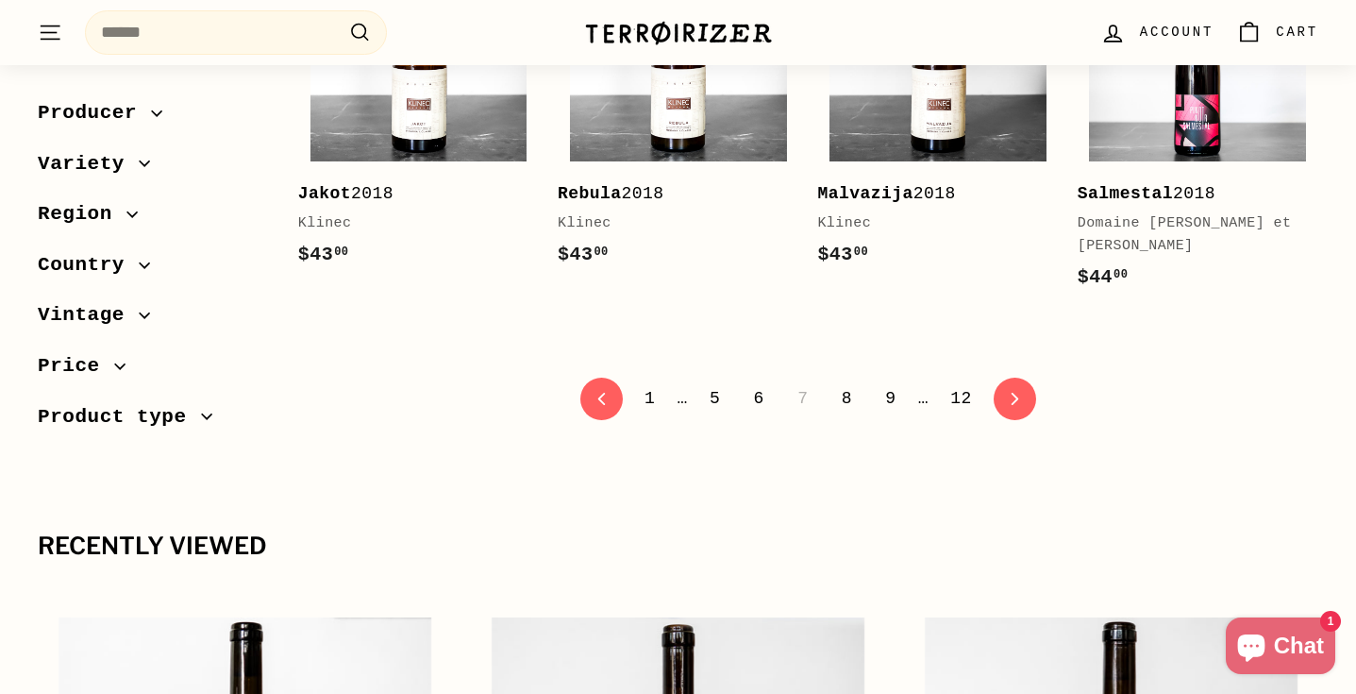
scroll to position [4110, 0]
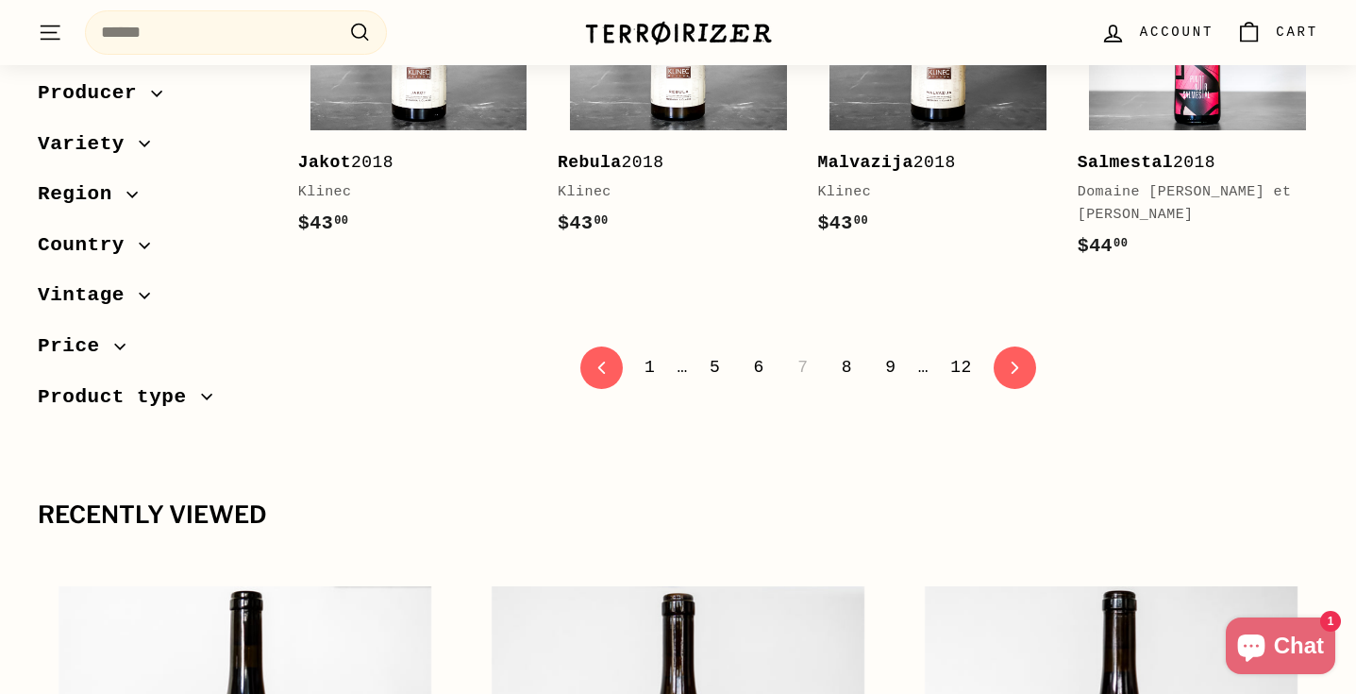
click at [763, 351] on link "6" at bounding box center [759, 367] width 33 height 32
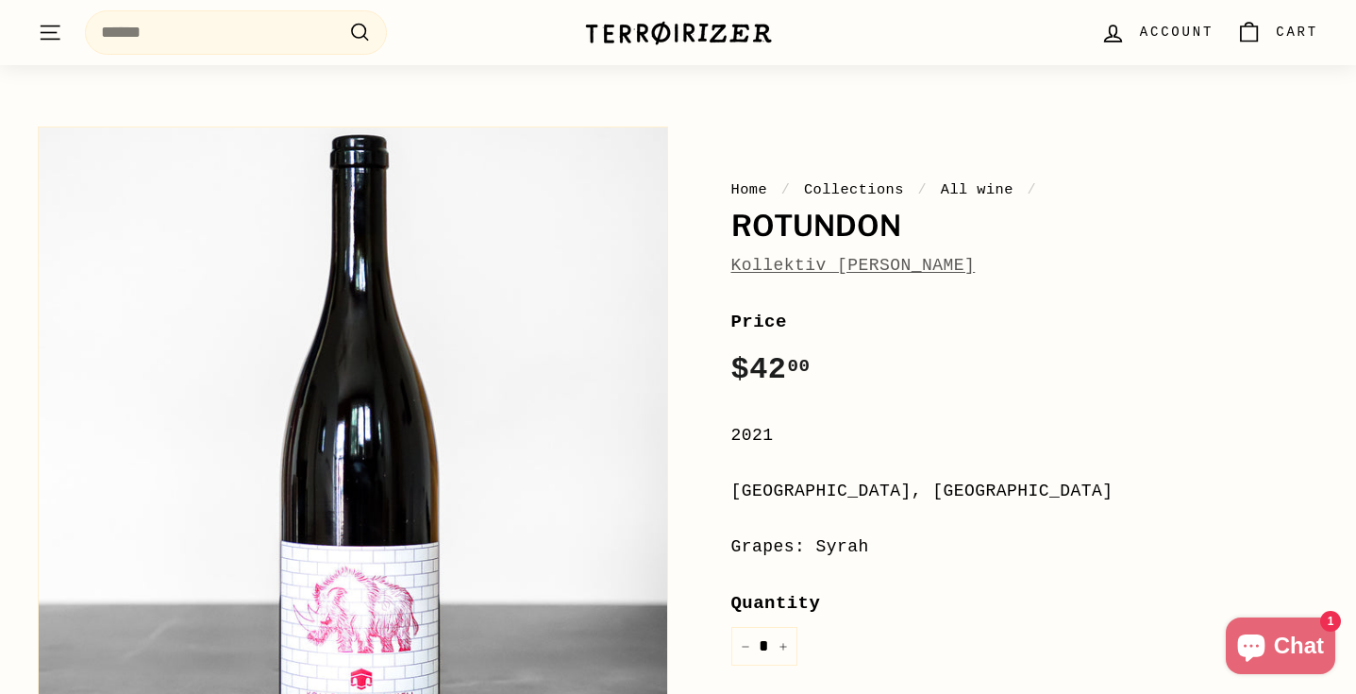
scroll to position [120, 0]
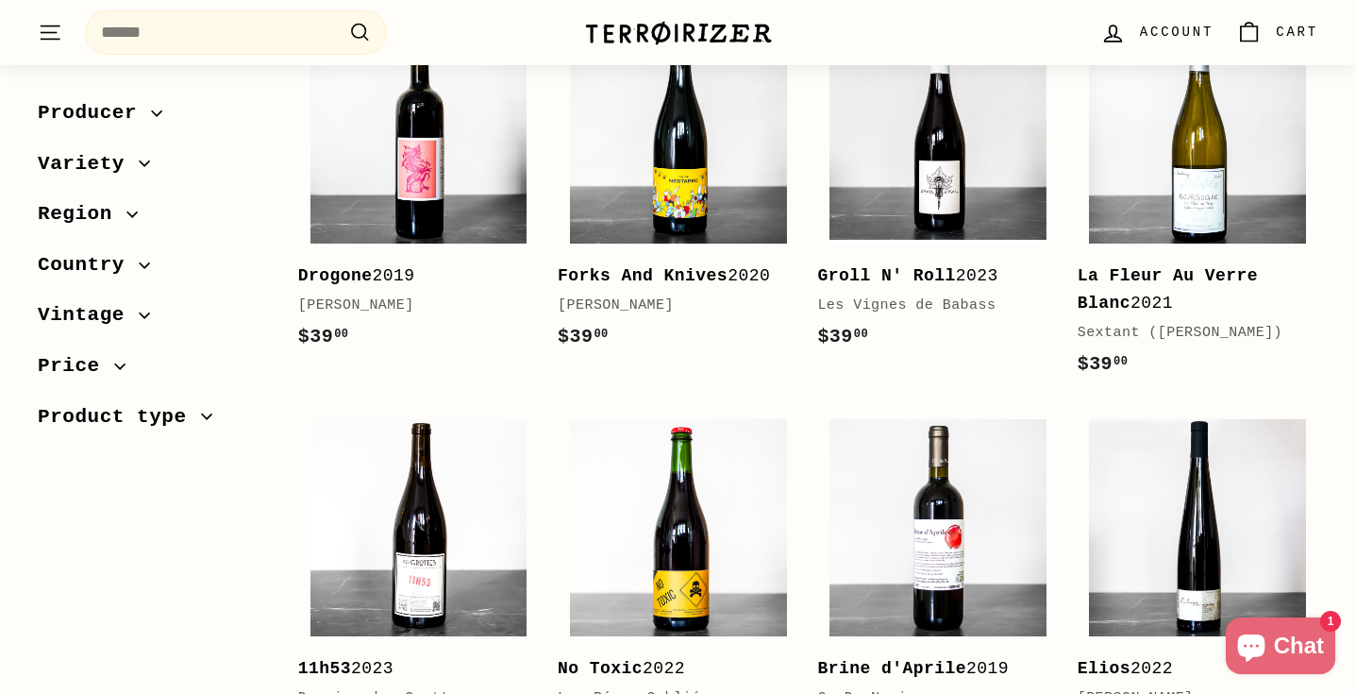
scroll to position [3112, 0]
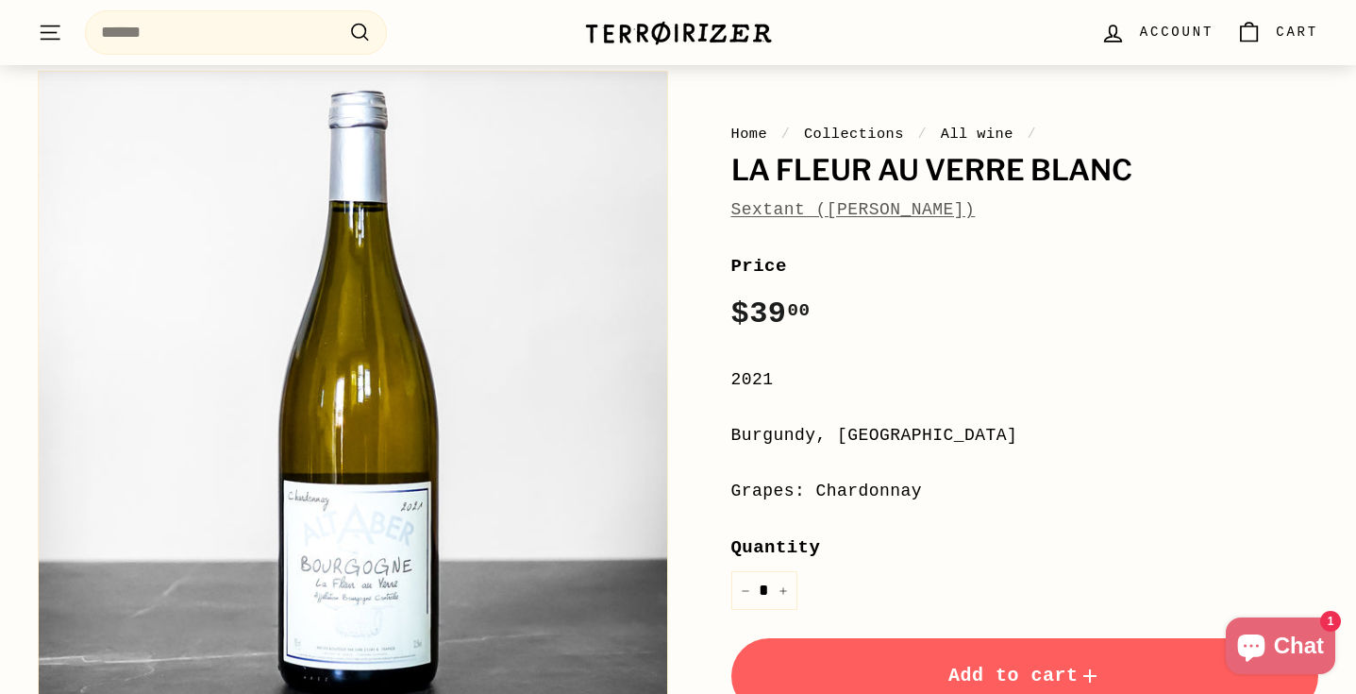
scroll to position [183, 0]
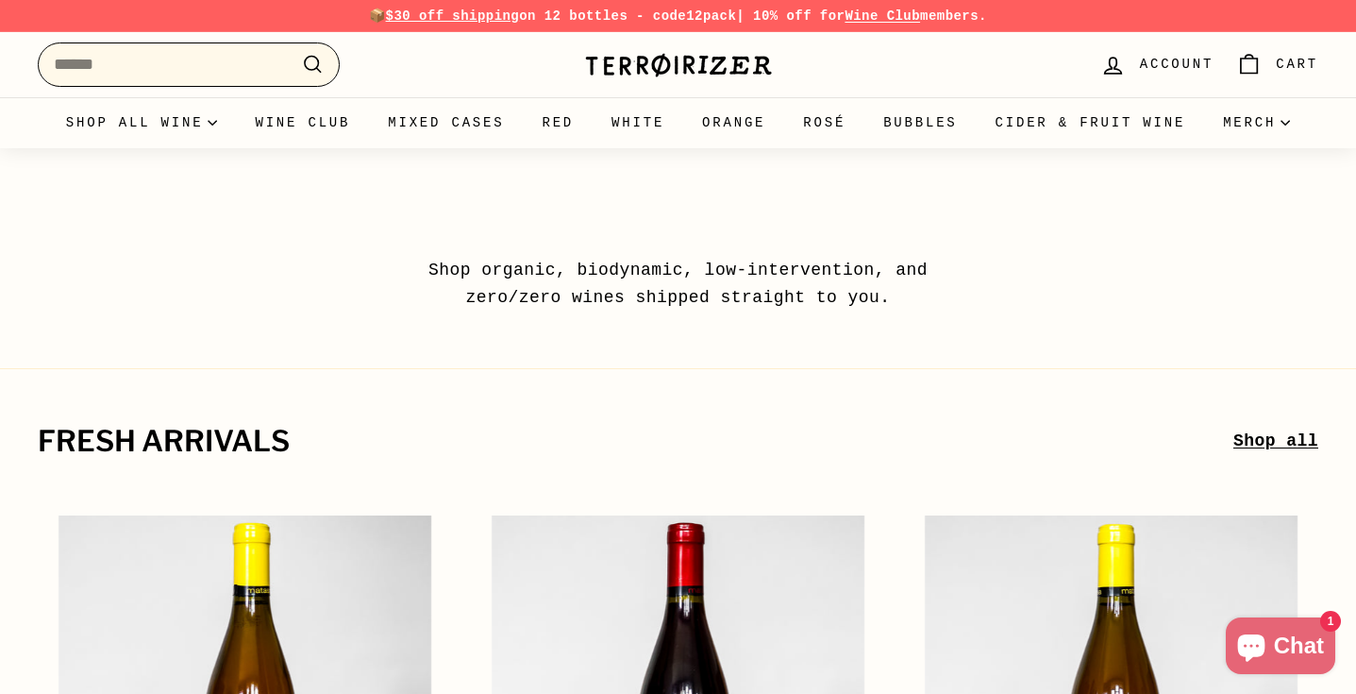
click at [191, 67] on input "Search" at bounding box center [189, 64] width 302 height 44
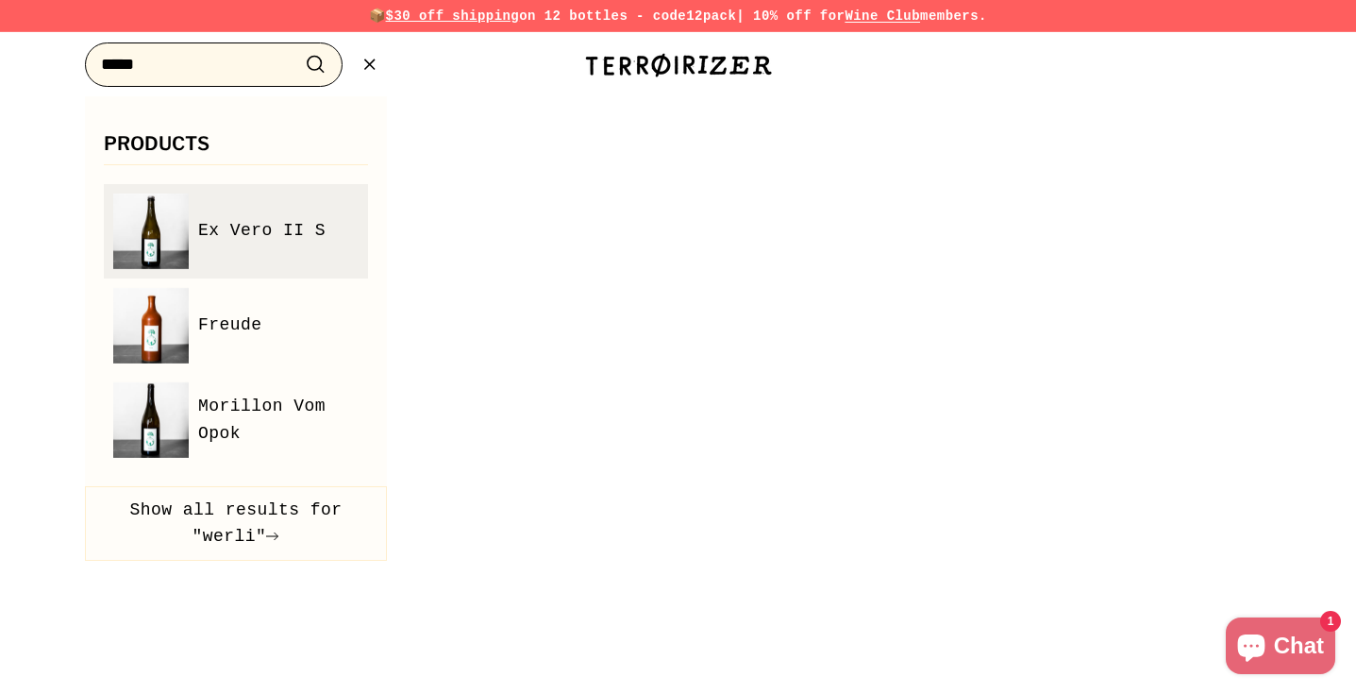
type input "*****"
click at [262, 259] on link "Ex Vero II S" at bounding box center [235, 231] width 245 height 76
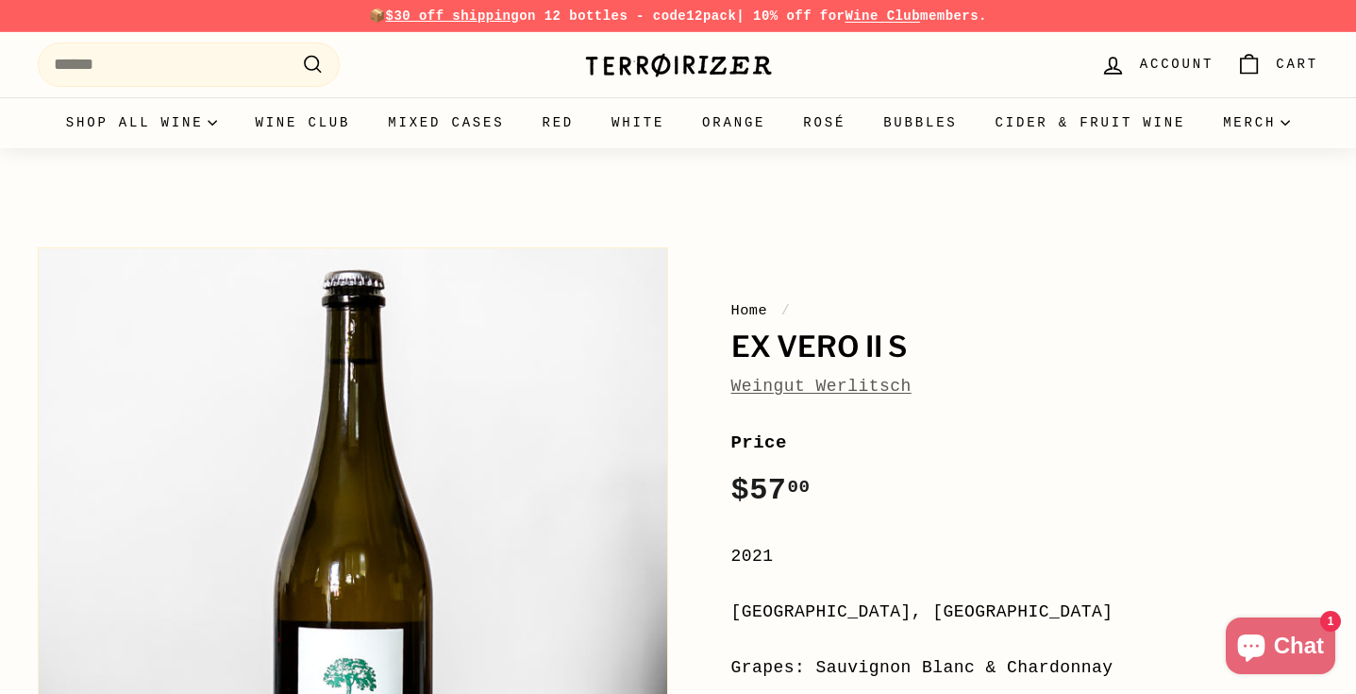
click at [766, 396] on span "Weingut Werlitsch" at bounding box center [822, 386] width 180 height 27
click at [766, 393] on link "Weingut Werlitsch" at bounding box center [822, 386] width 180 height 19
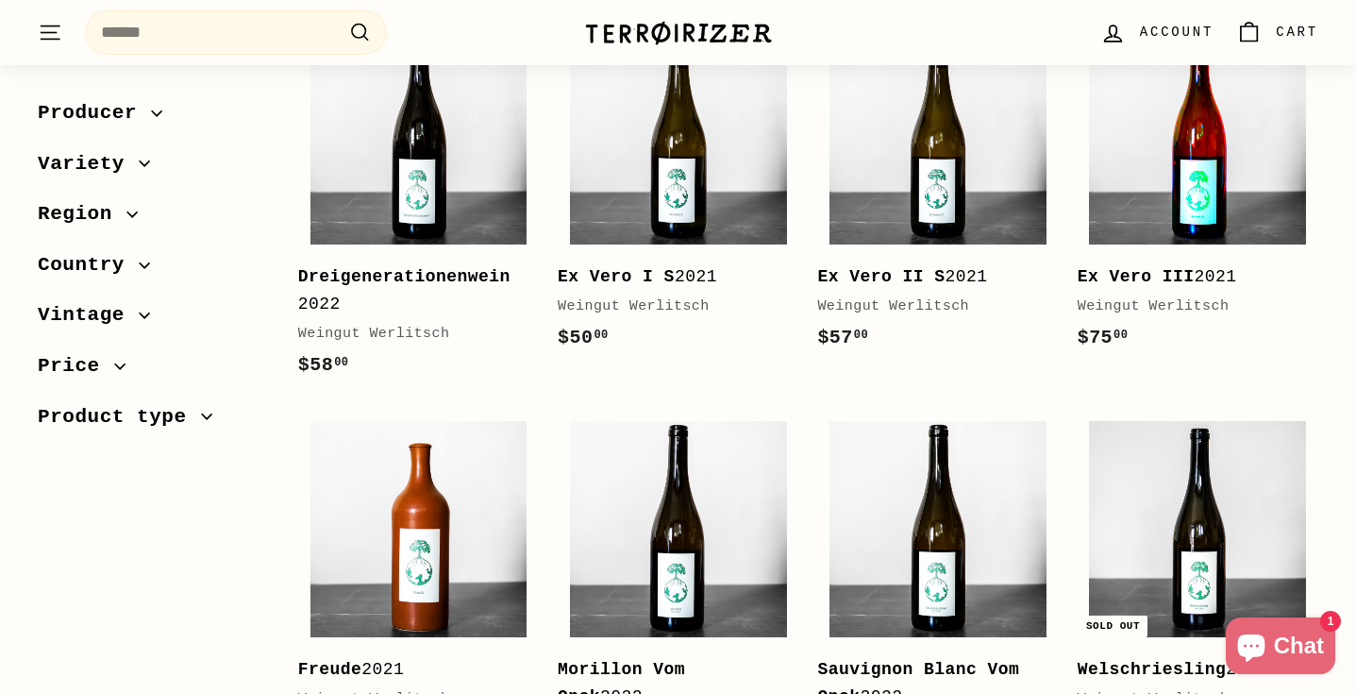
scroll to position [402, 0]
click at [1168, 179] on img at bounding box center [1197, 135] width 217 height 217
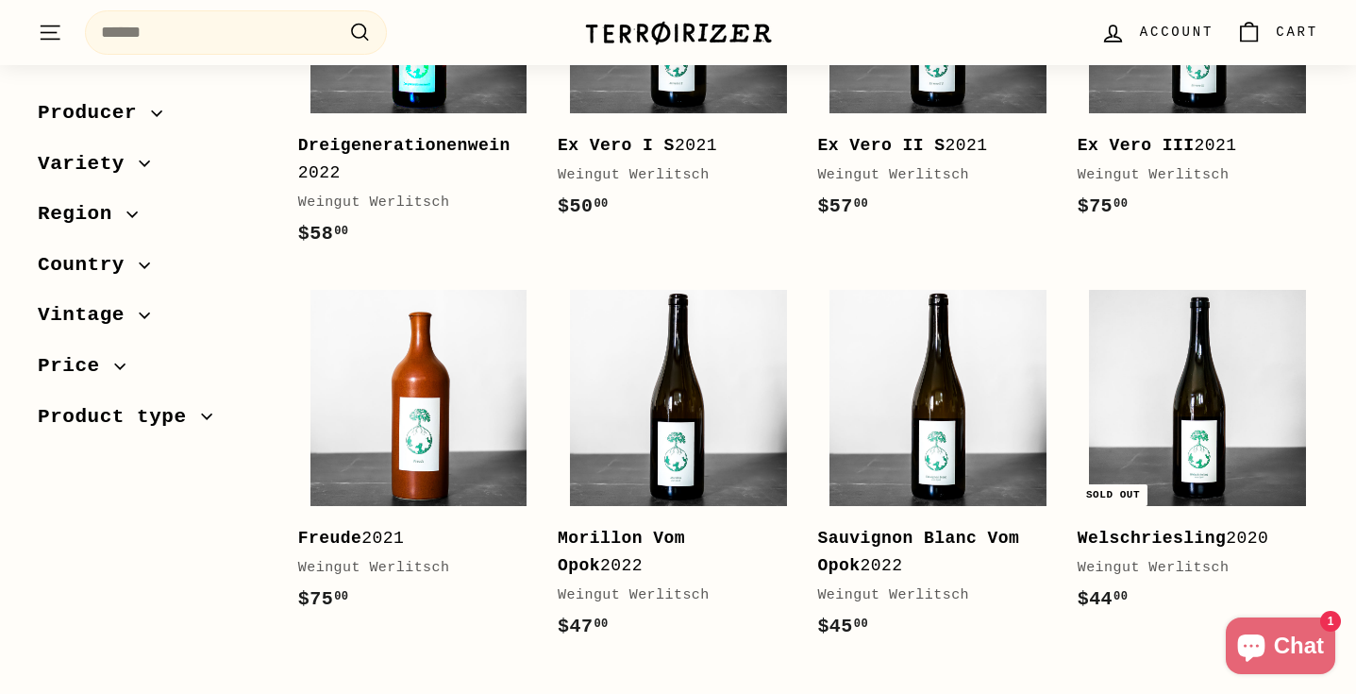
scroll to position [544, 0]
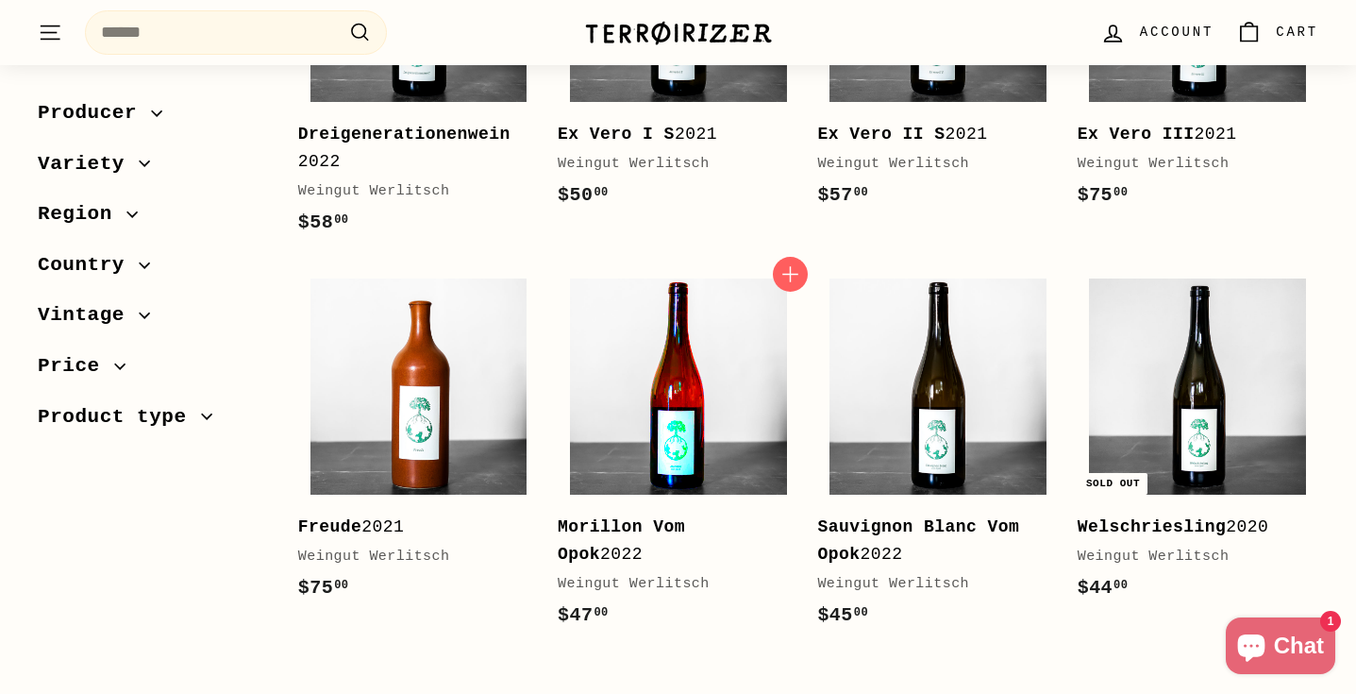
click at [651, 367] on img at bounding box center [678, 386] width 217 height 217
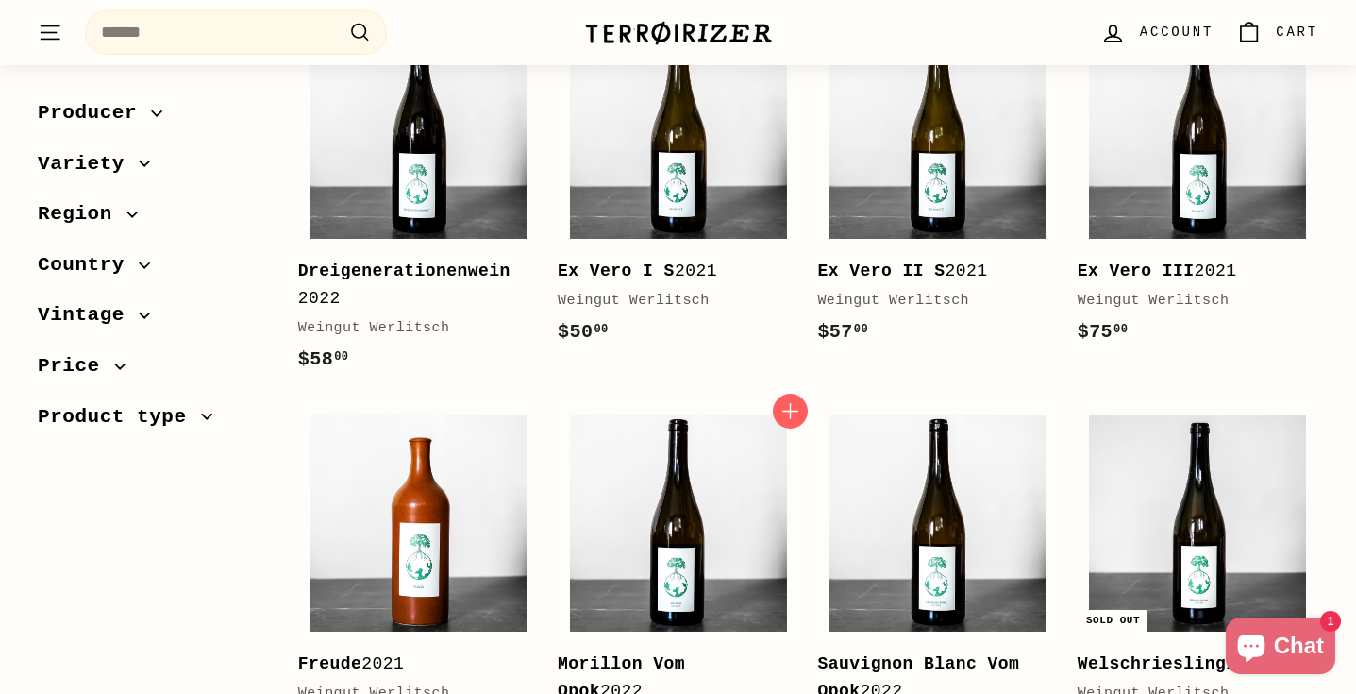
scroll to position [412, 0]
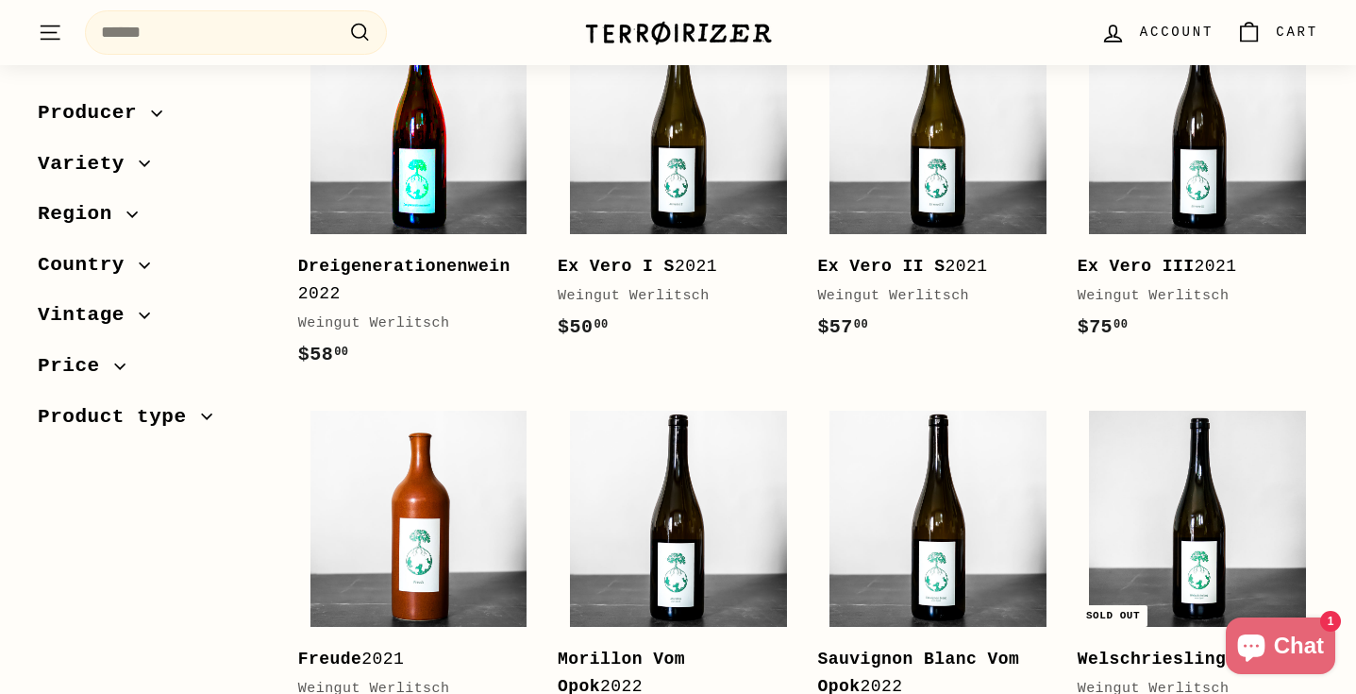
click at [432, 199] on img at bounding box center [419, 126] width 217 height 217
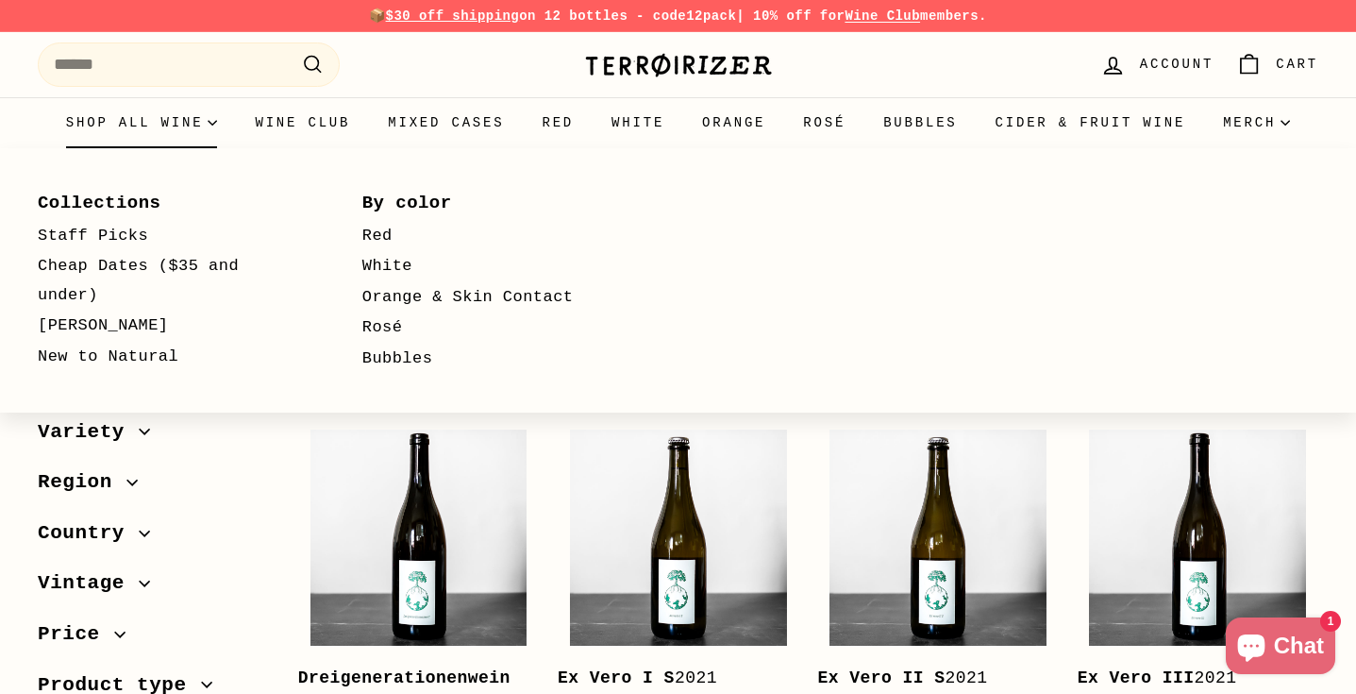
click at [172, 125] on summary "Shop all wine" at bounding box center [142, 122] width 190 height 51
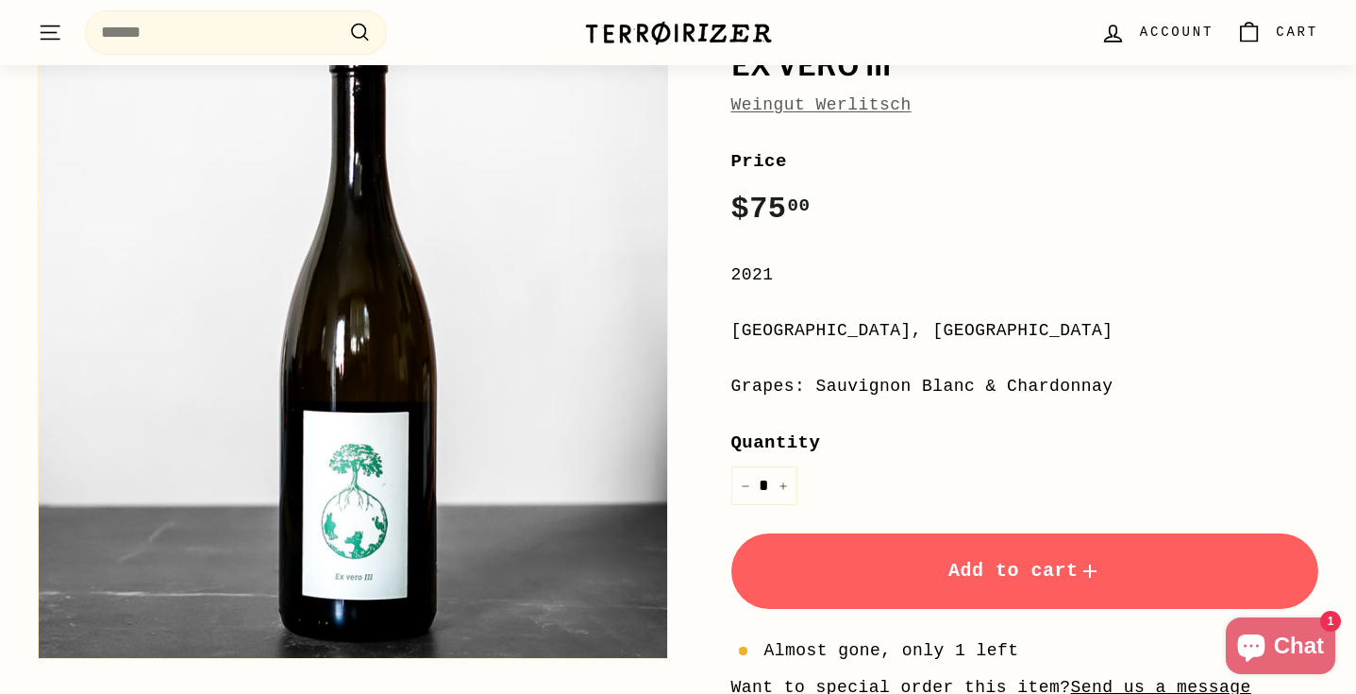
scroll to position [514, 0]
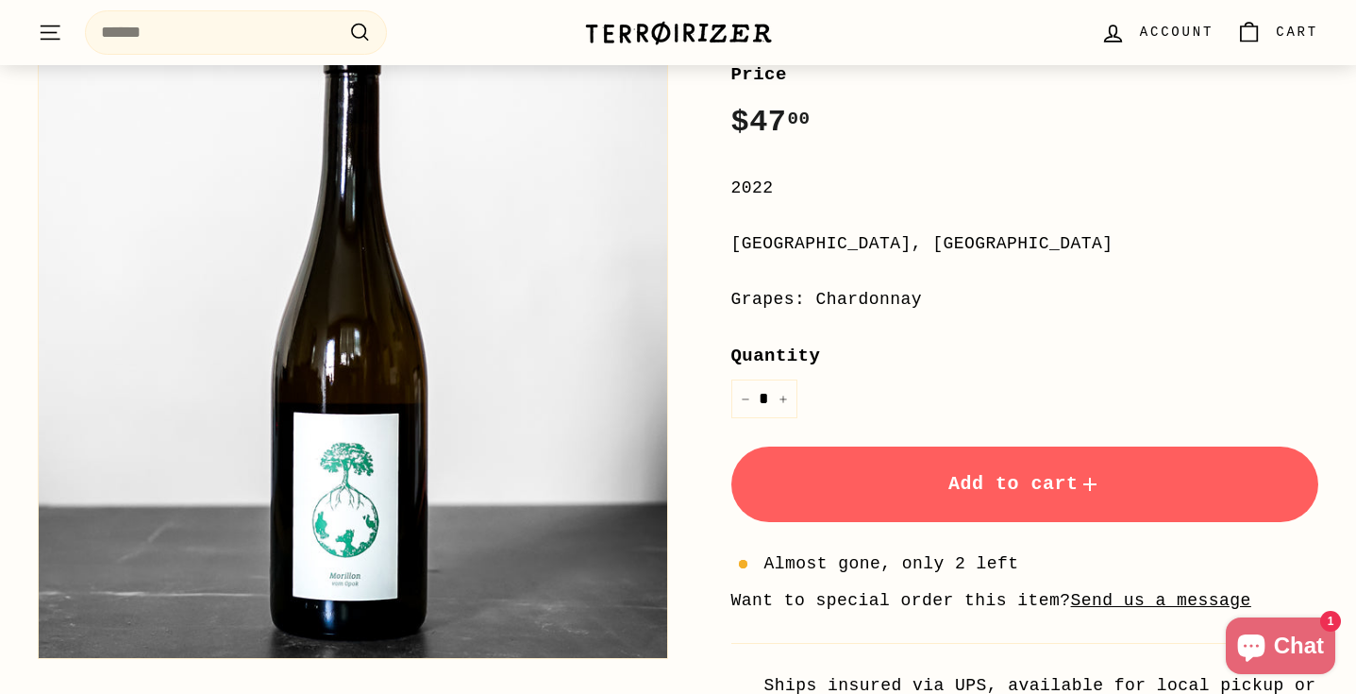
scroll to position [483, 0]
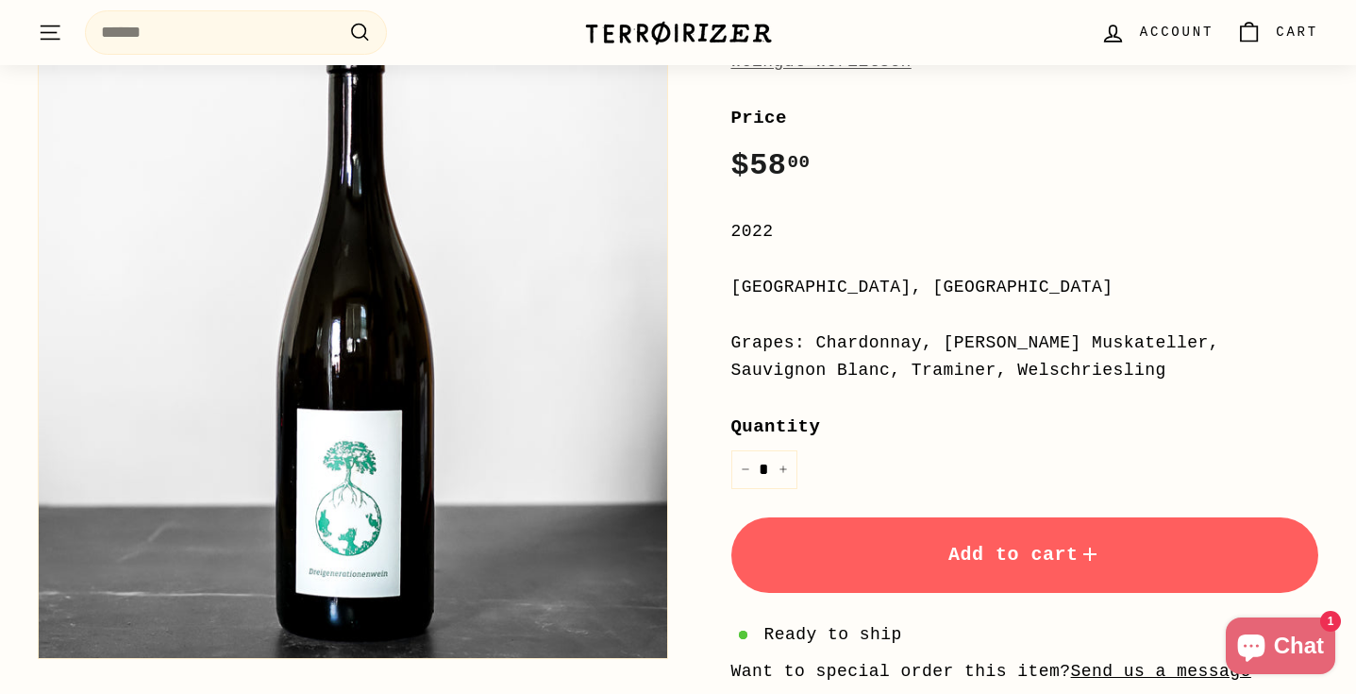
scroll to position [324, 0]
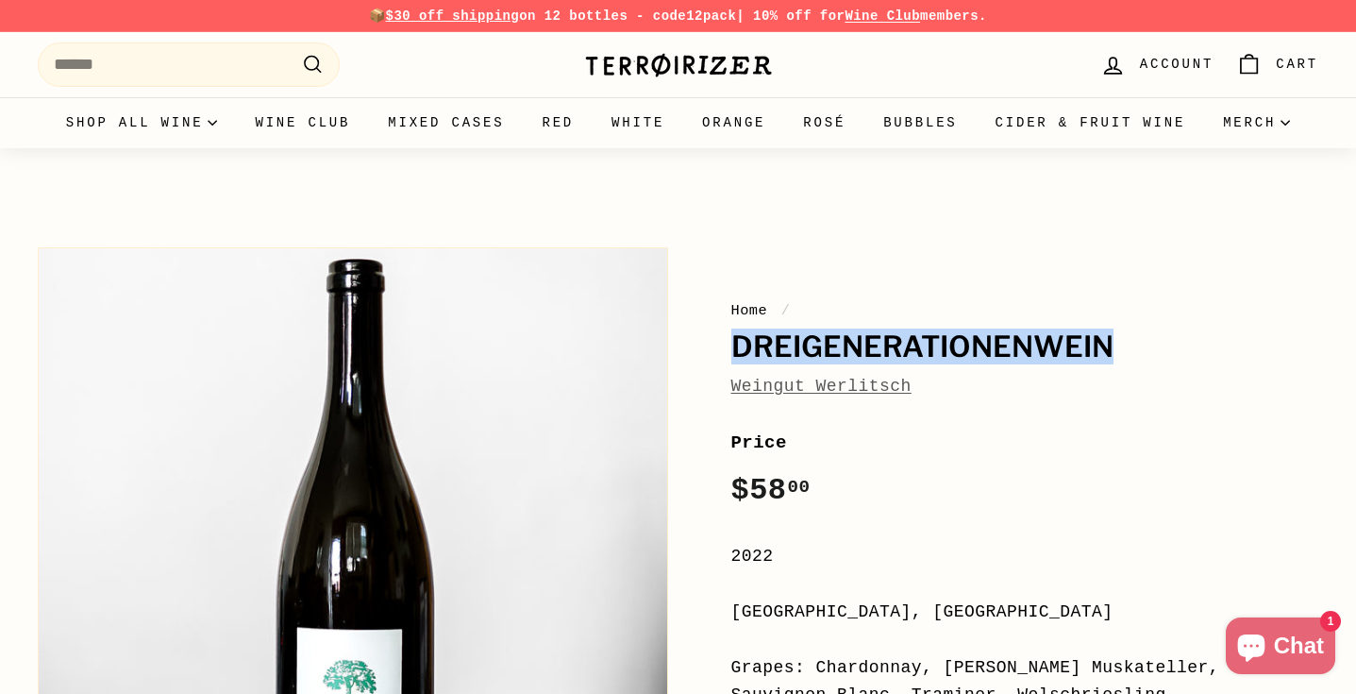
drag, startPoint x: 736, startPoint y: 344, endPoint x: 1254, endPoint y: 347, distance: 517.3
click at [1254, 347] on h1 "Dreigenerationenwein" at bounding box center [1026, 347] width 588 height 32
copy h1 "Dreigenerationenwein"
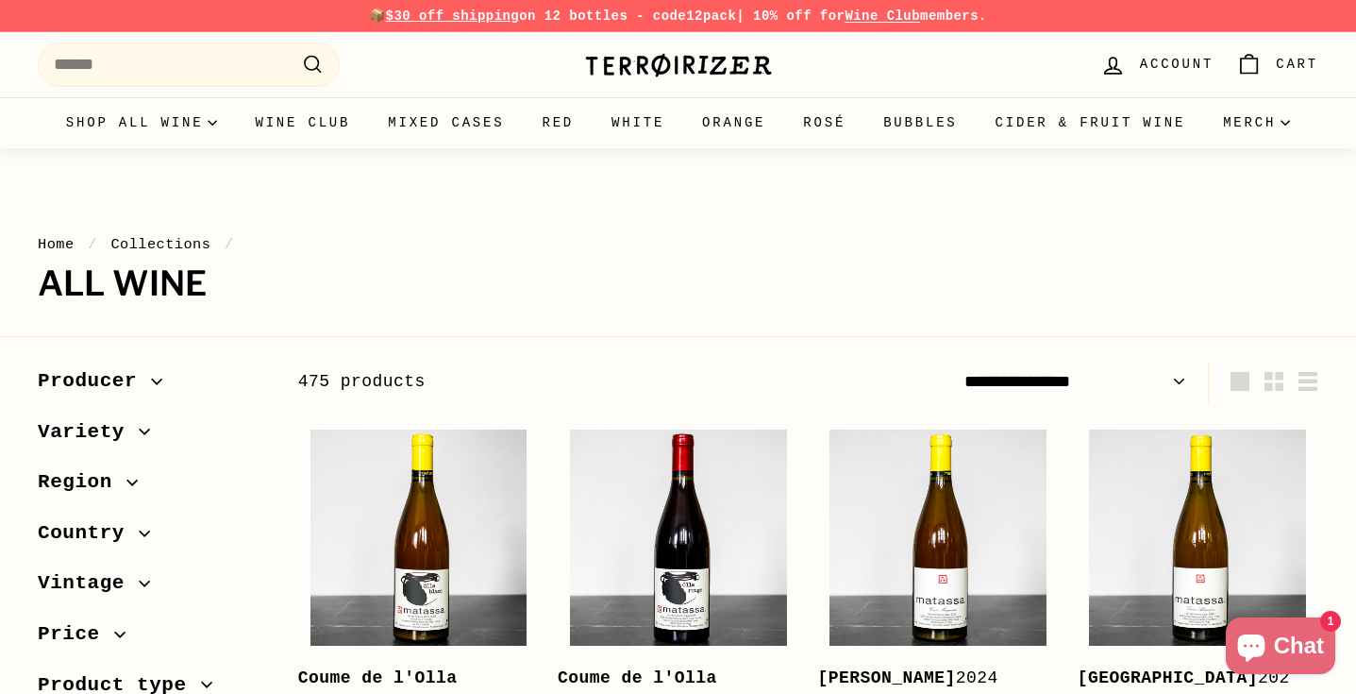
click at [1012, 374] on select "**********" at bounding box center [1075, 382] width 237 height 42
select select "**********"
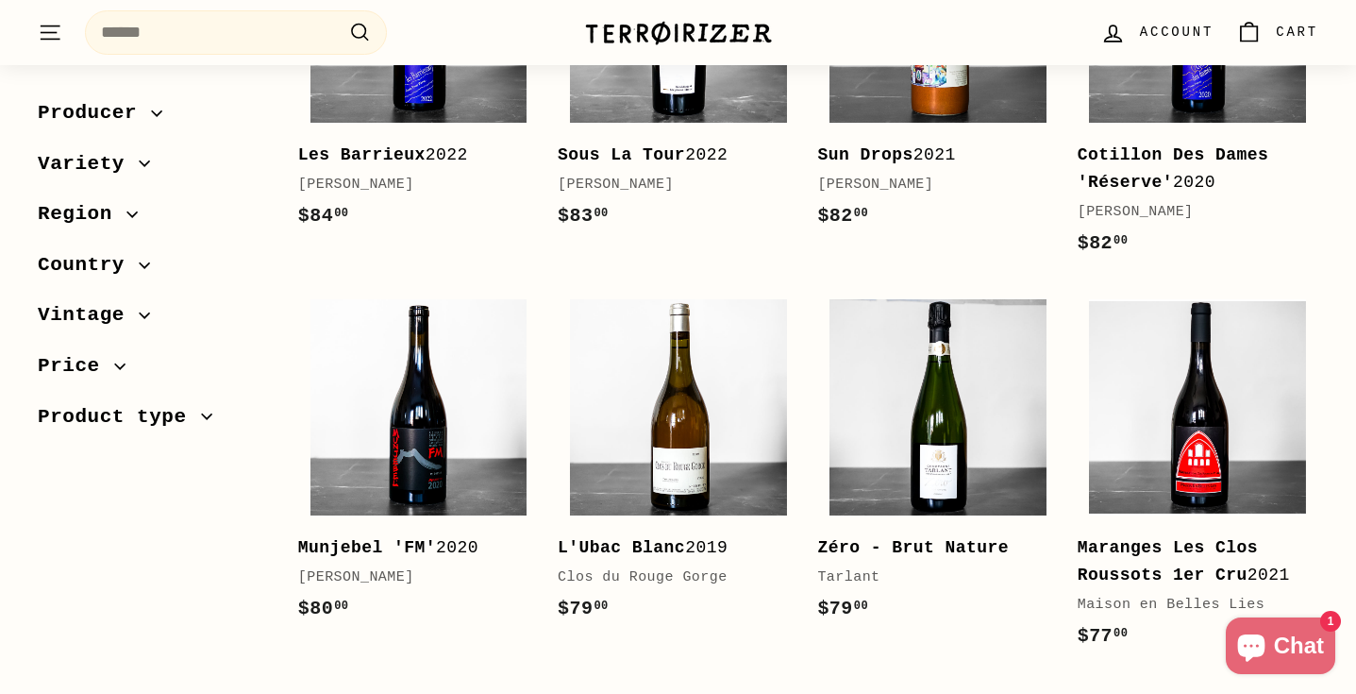
scroll to position [3853, 0]
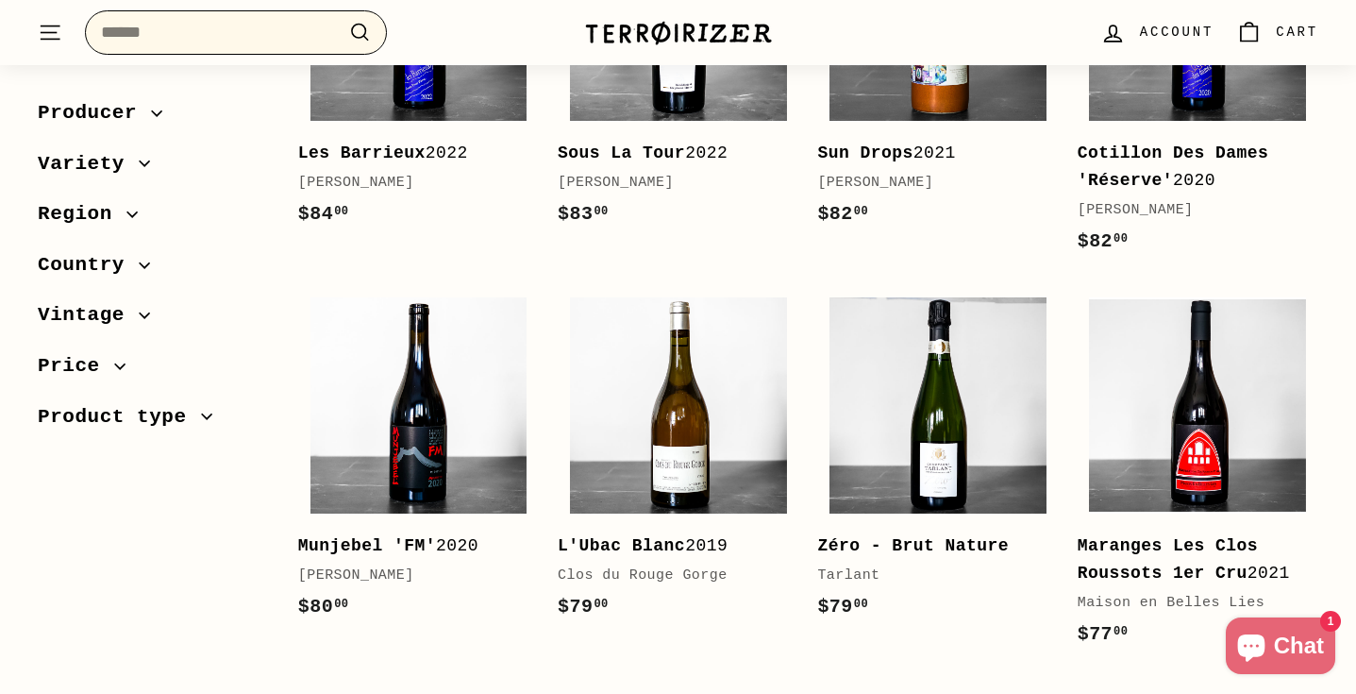
click at [255, 35] on input "Search" at bounding box center [236, 32] width 302 height 44
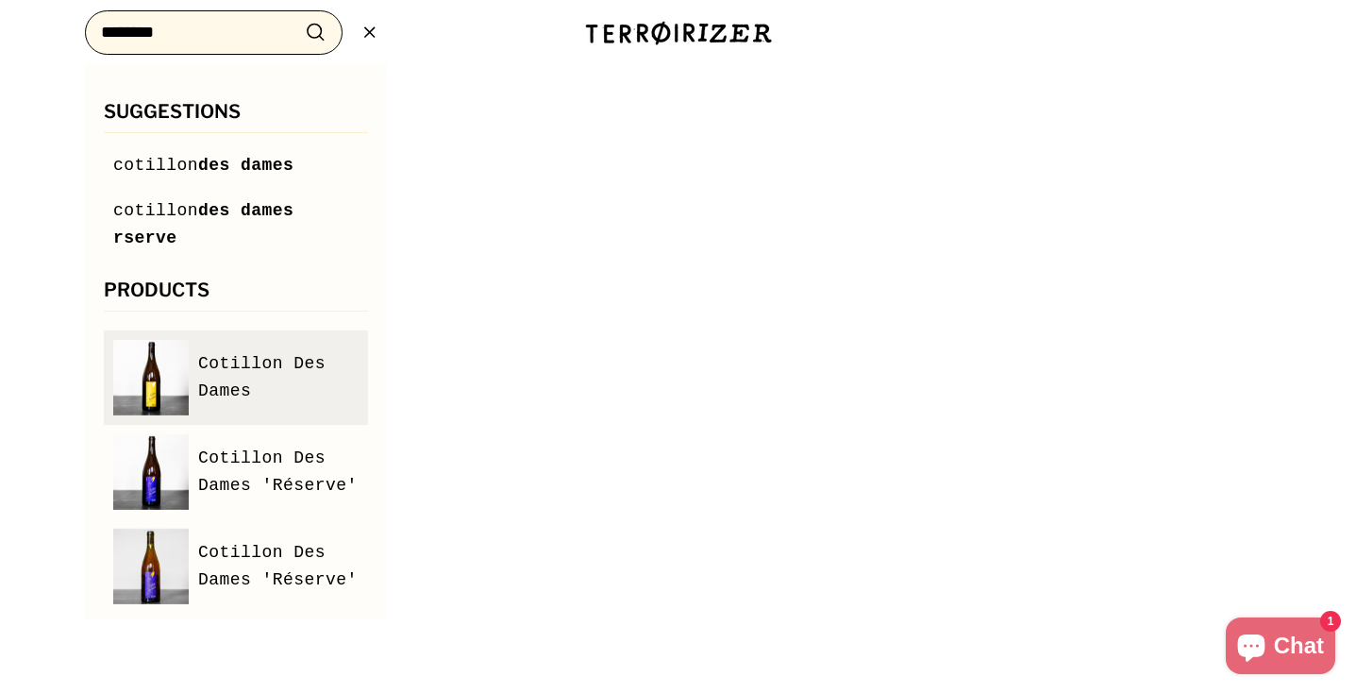
type input "********"
click at [232, 355] on span "Cotillon Des Dames" at bounding box center [278, 377] width 160 height 55
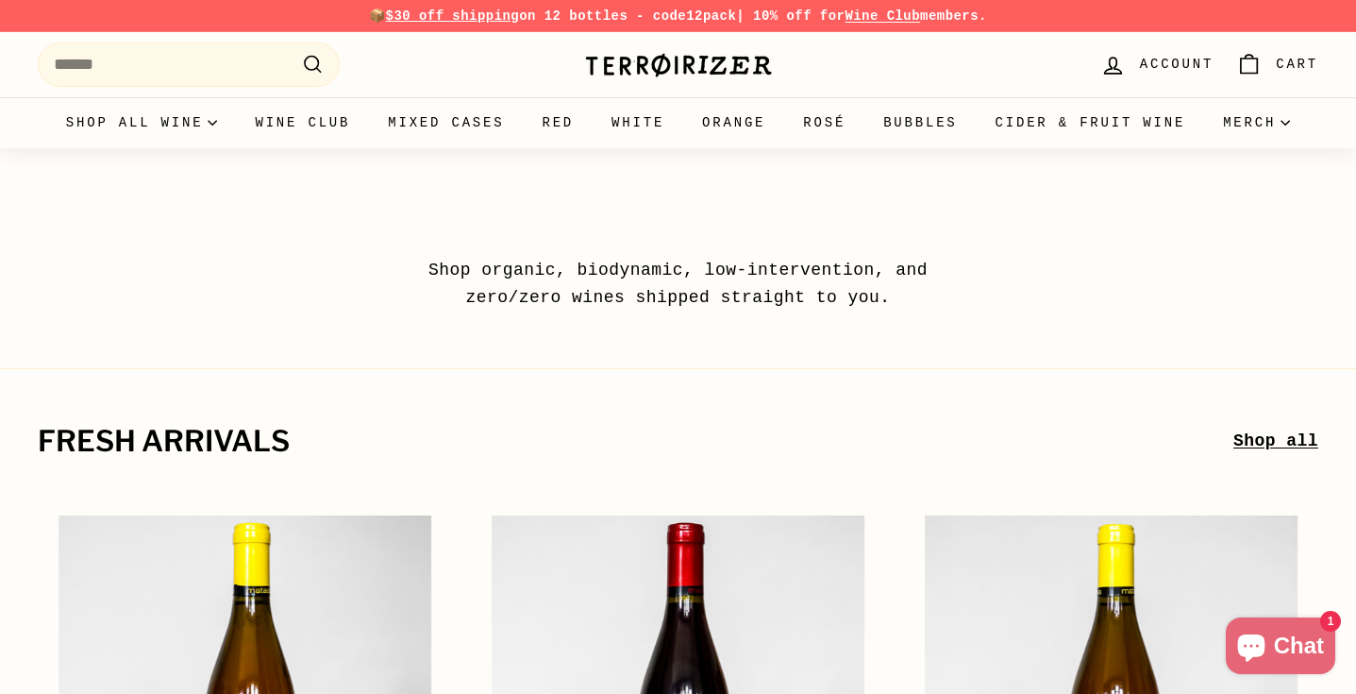
click at [1271, 446] on link "Shop all" at bounding box center [1276, 441] width 85 height 27
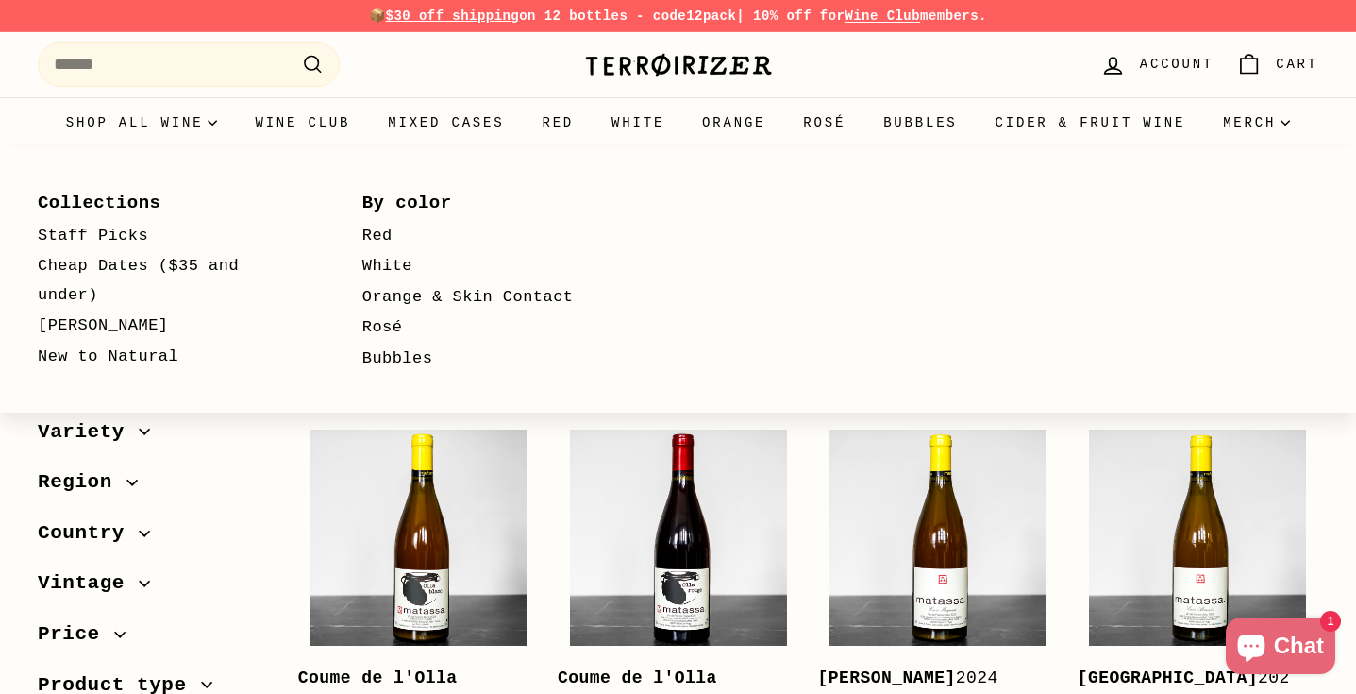
select select "**********"
click at [375, 235] on link "Red" at bounding box center [497, 236] width 270 height 31
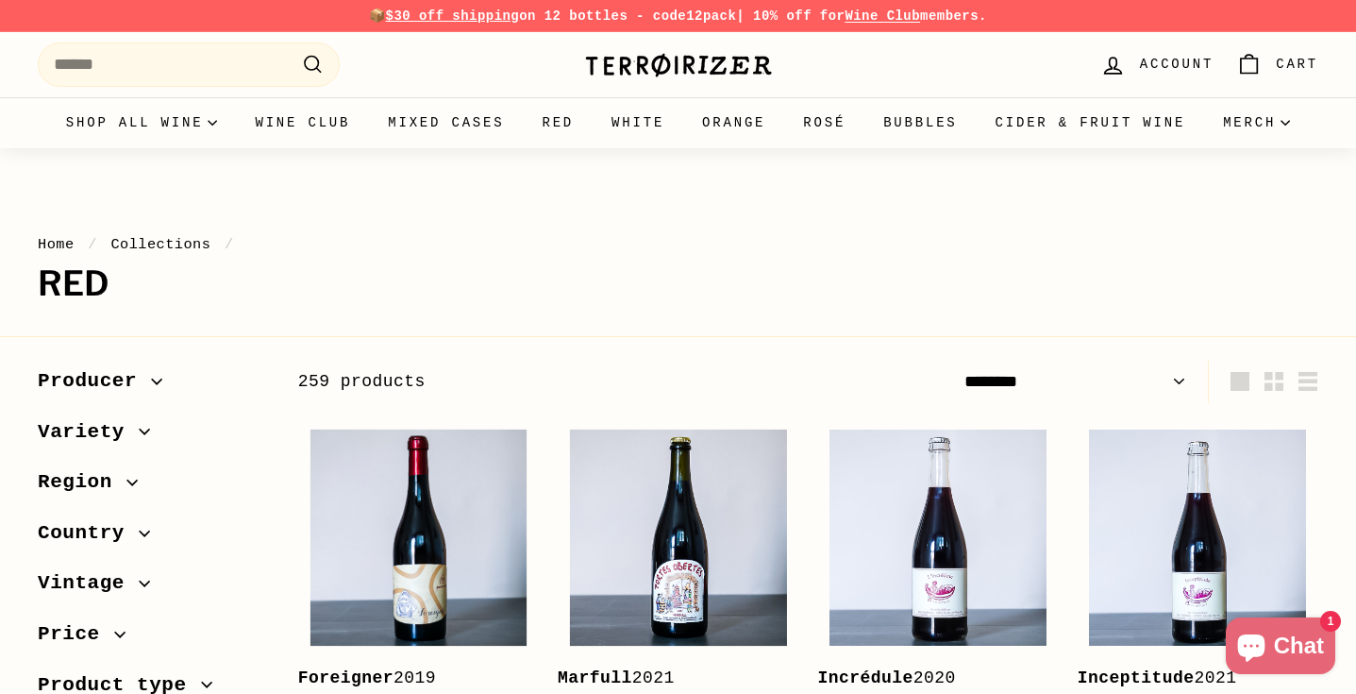
click at [1116, 395] on select "**********" at bounding box center [1075, 382] width 237 height 42
select select "**********"
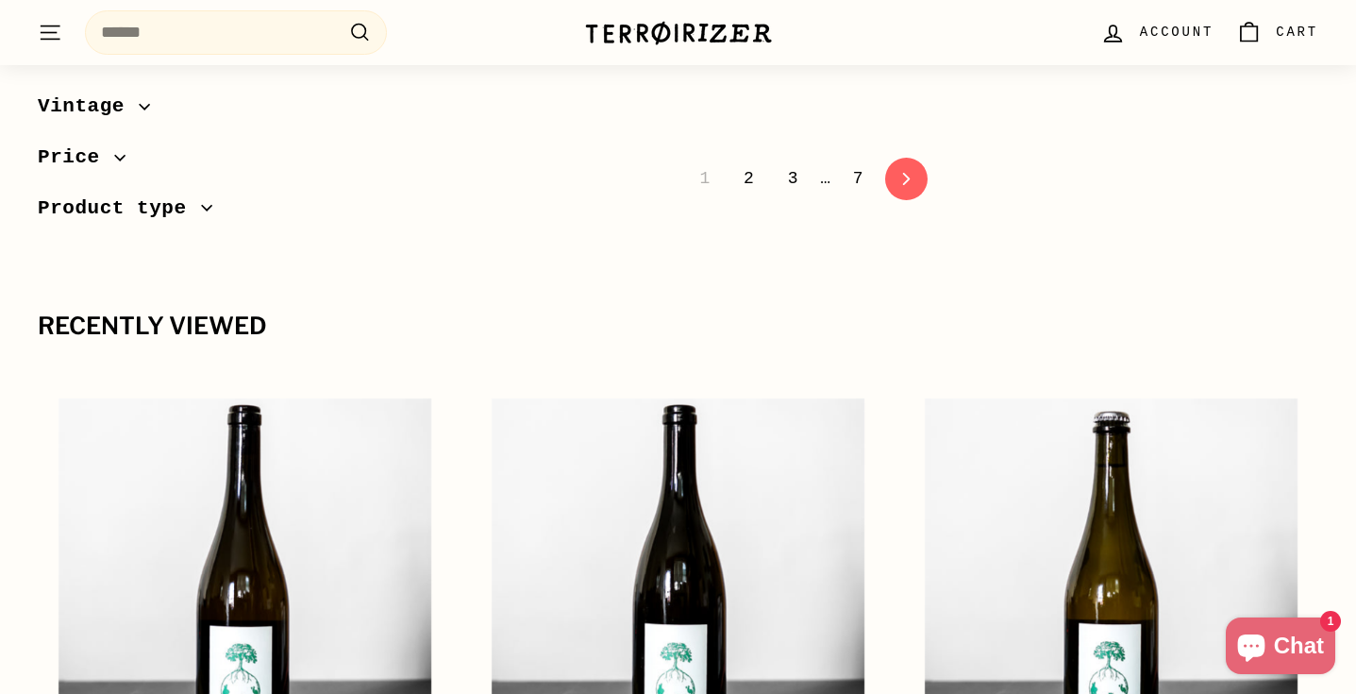
scroll to position [4075, 0]
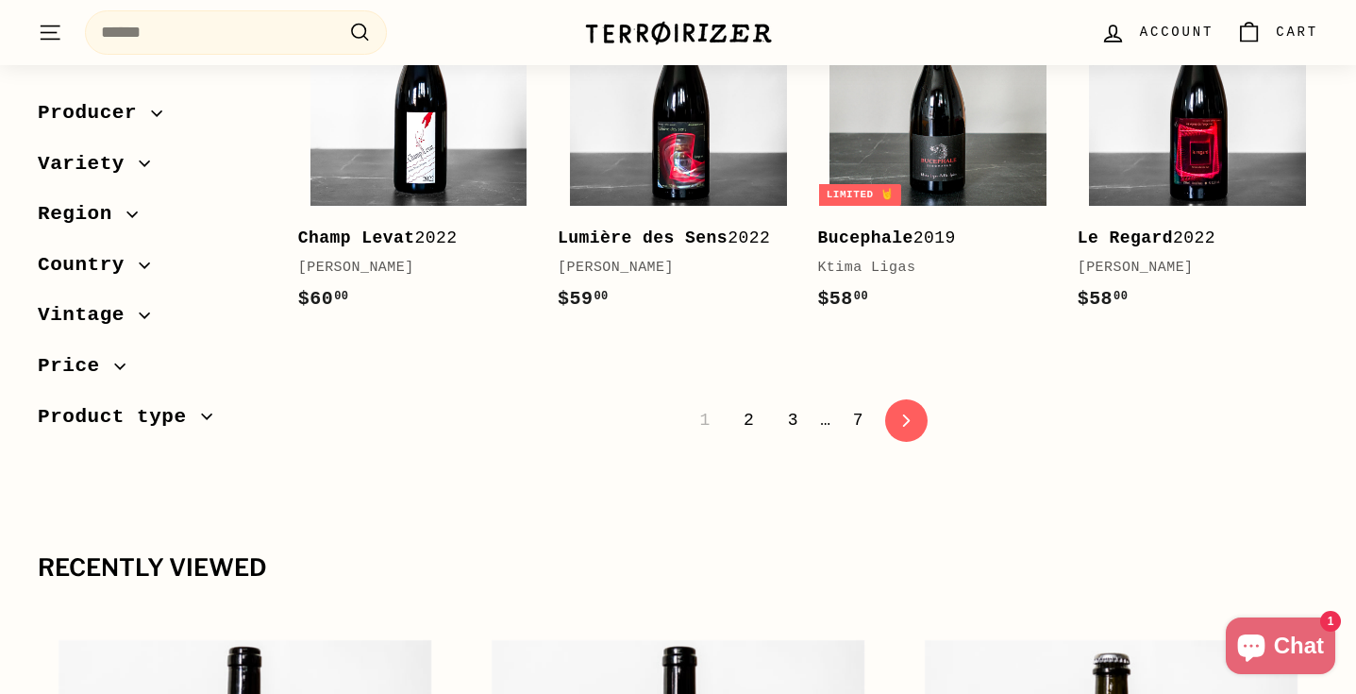
click at [749, 418] on link "2" at bounding box center [748, 420] width 33 height 32
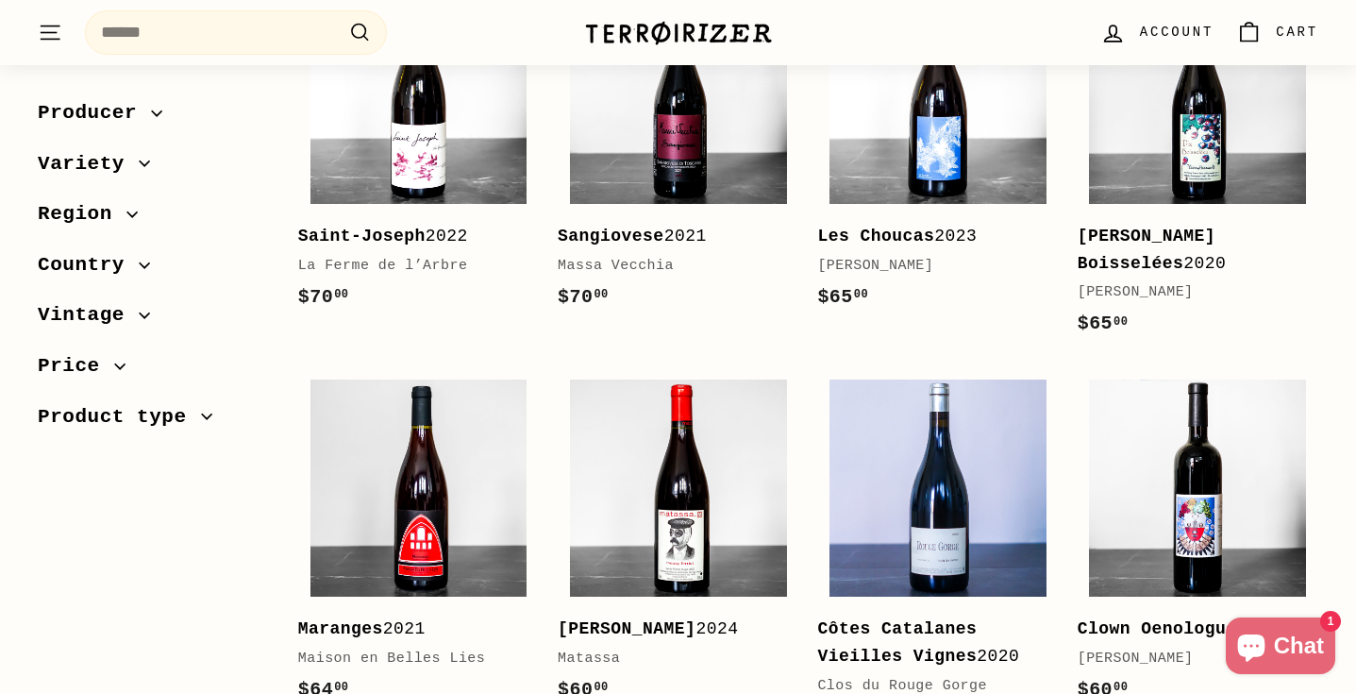
scroll to position [3147, 0]
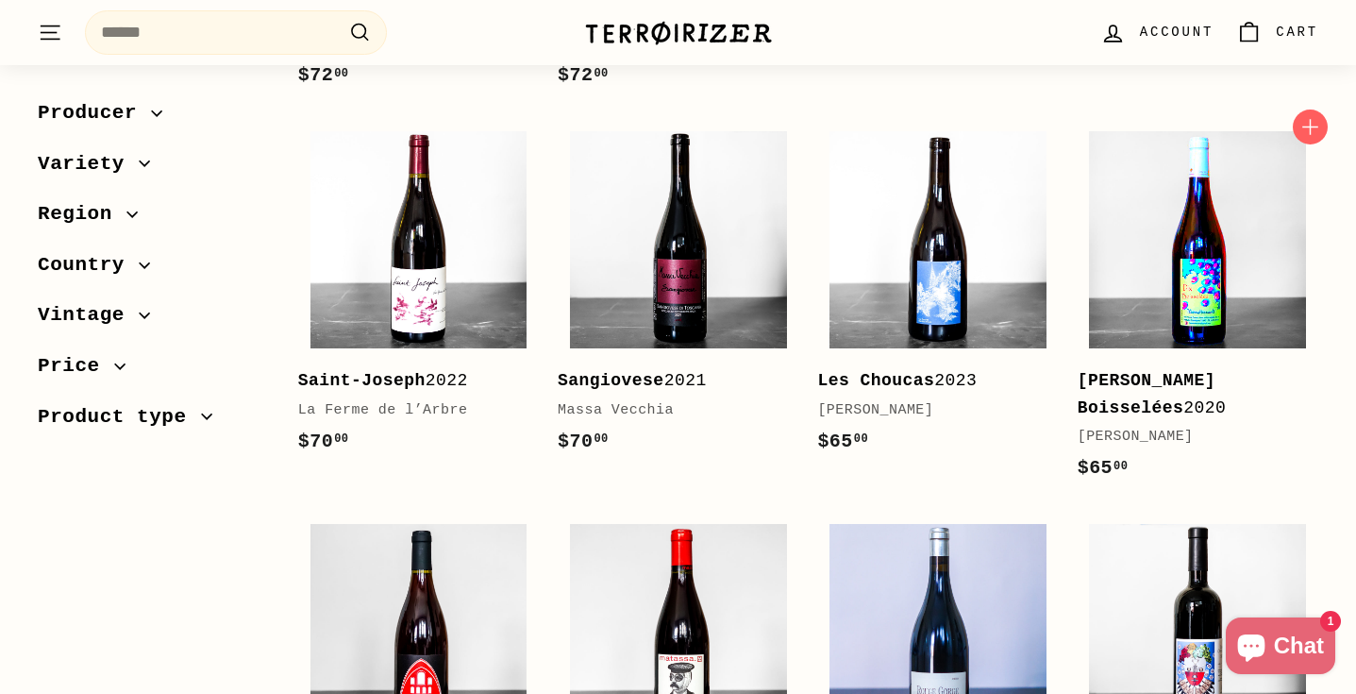
click at [1185, 269] on img at bounding box center [1197, 239] width 217 height 217
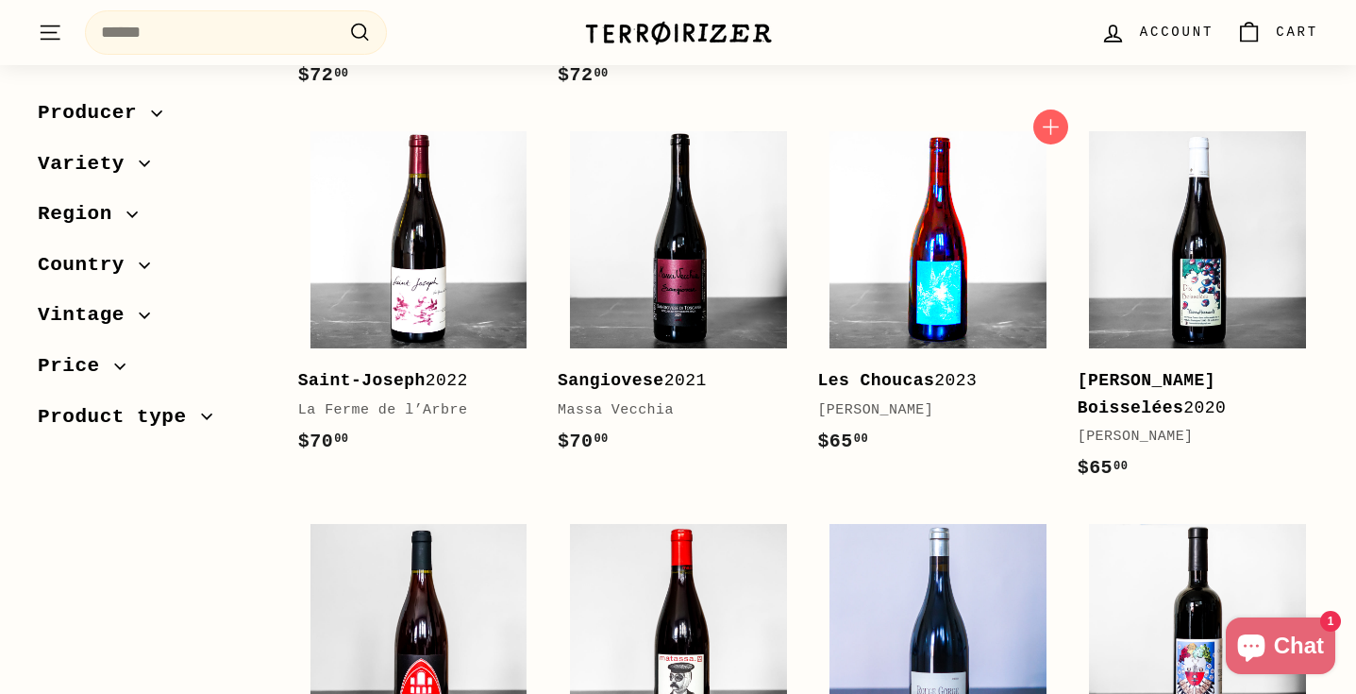
click at [980, 302] on img at bounding box center [938, 239] width 217 height 217
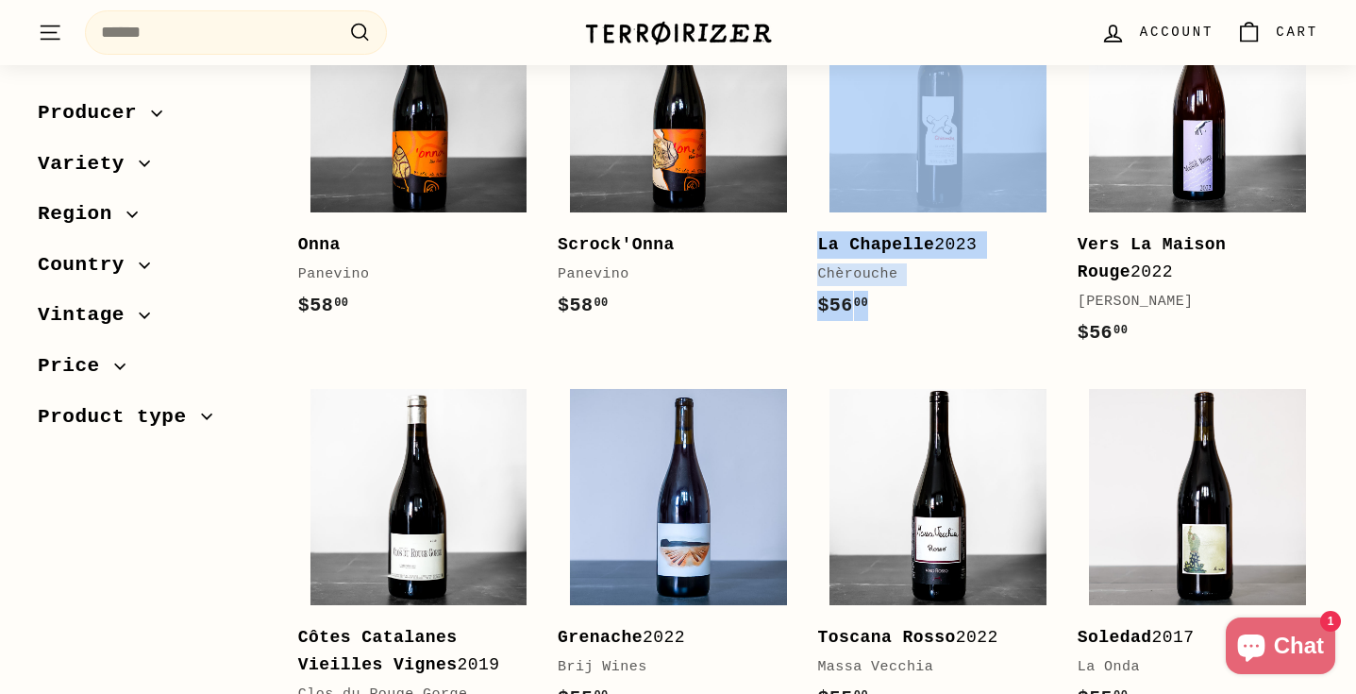
scroll to position [436, 0]
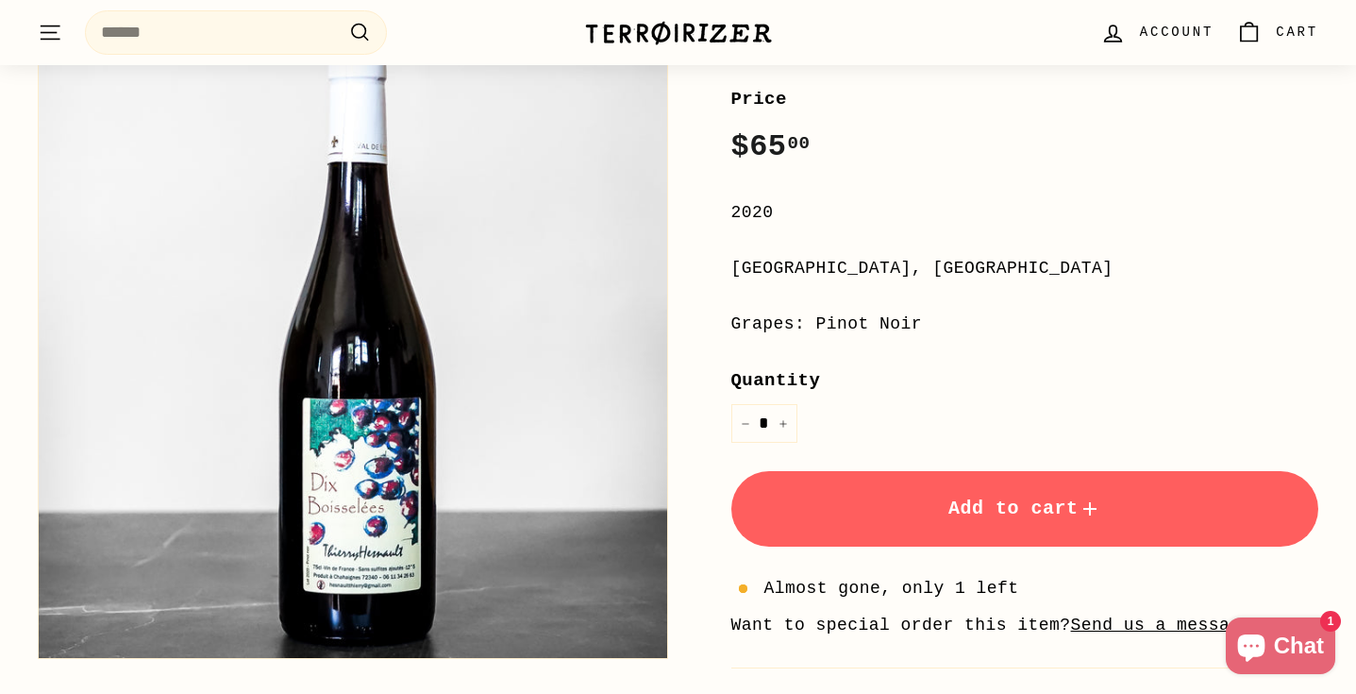
scroll to position [434, 0]
